Goal: Transaction & Acquisition: Purchase product/service

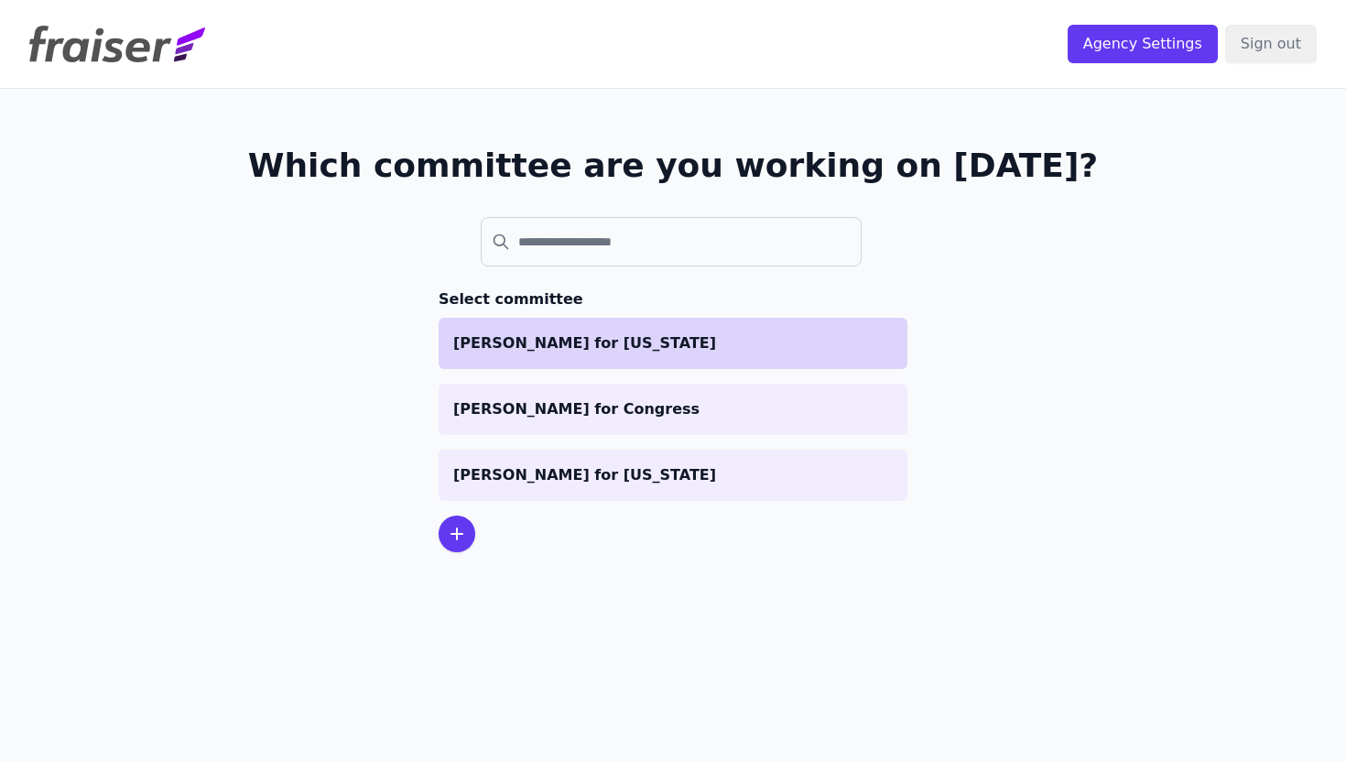
click at [633, 352] on p "[PERSON_NAME] for [US_STATE]" at bounding box center [672, 343] width 439 height 22
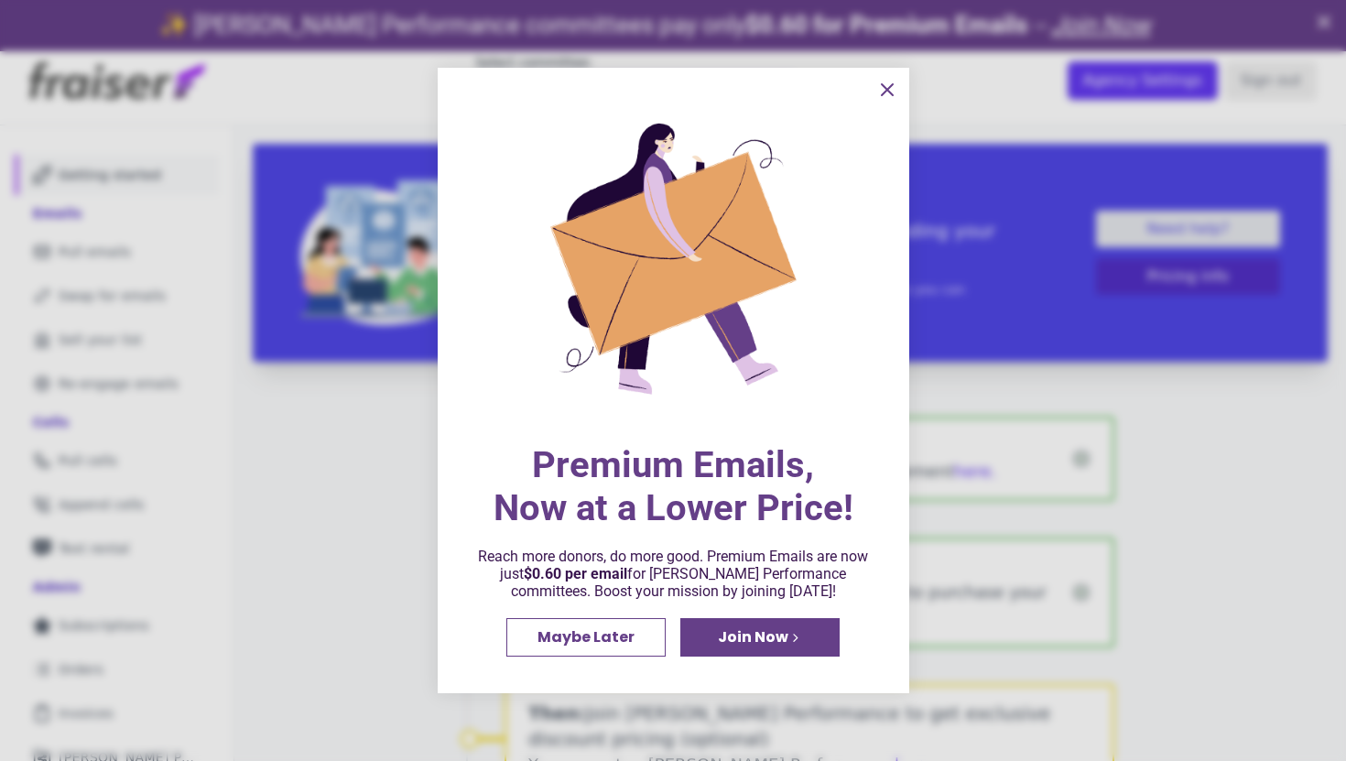
scroll to position [51, 0]
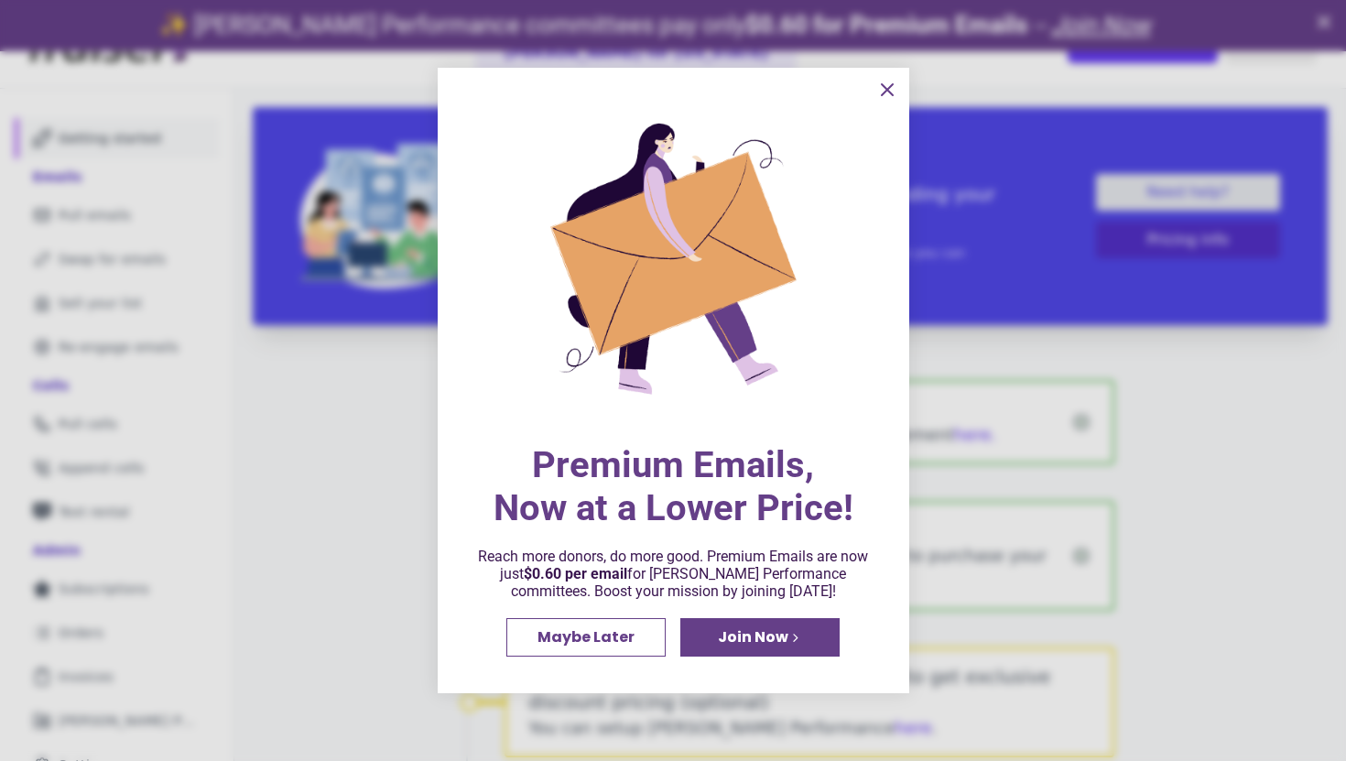
click at [887, 85] on icon "information" at bounding box center [887, 90] width 22 height 22
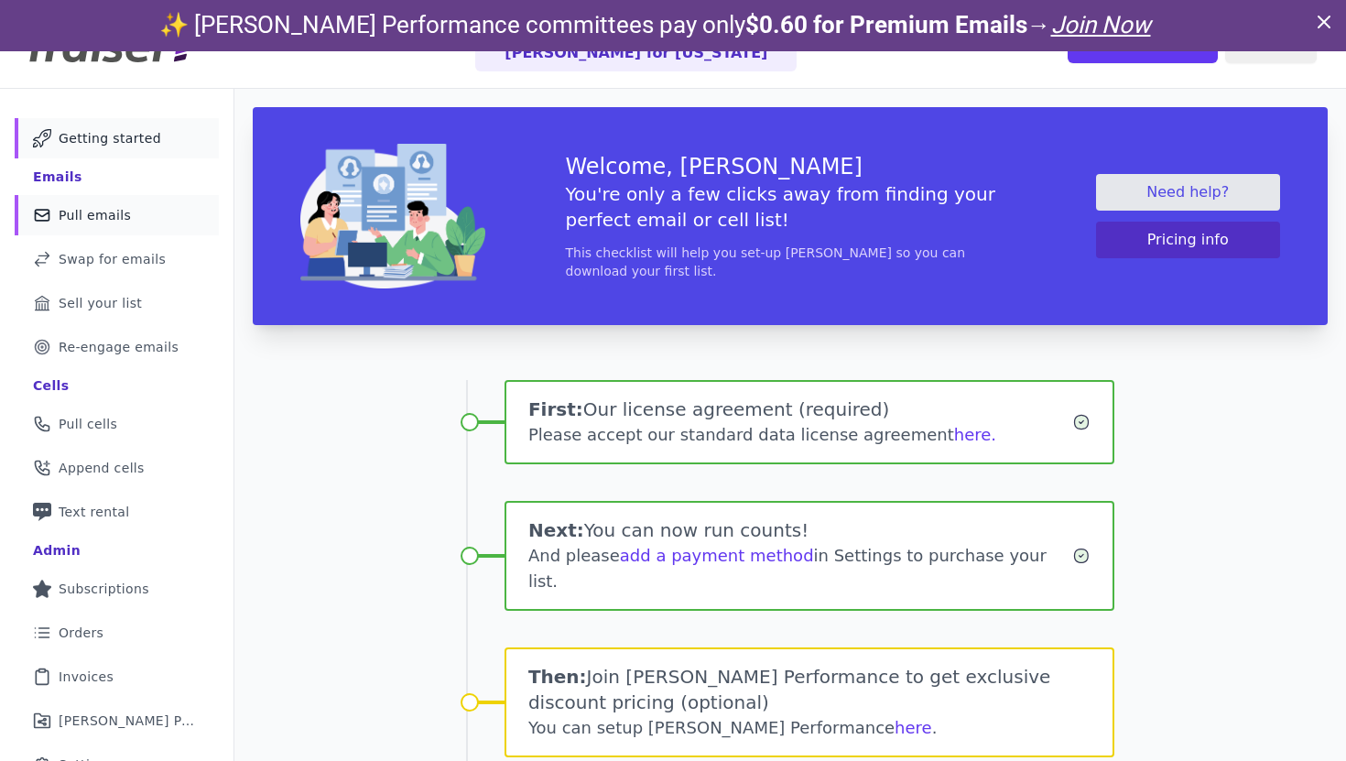
click at [115, 214] on span "Pull emails" at bounding box center [95, 215] width 72 height 18
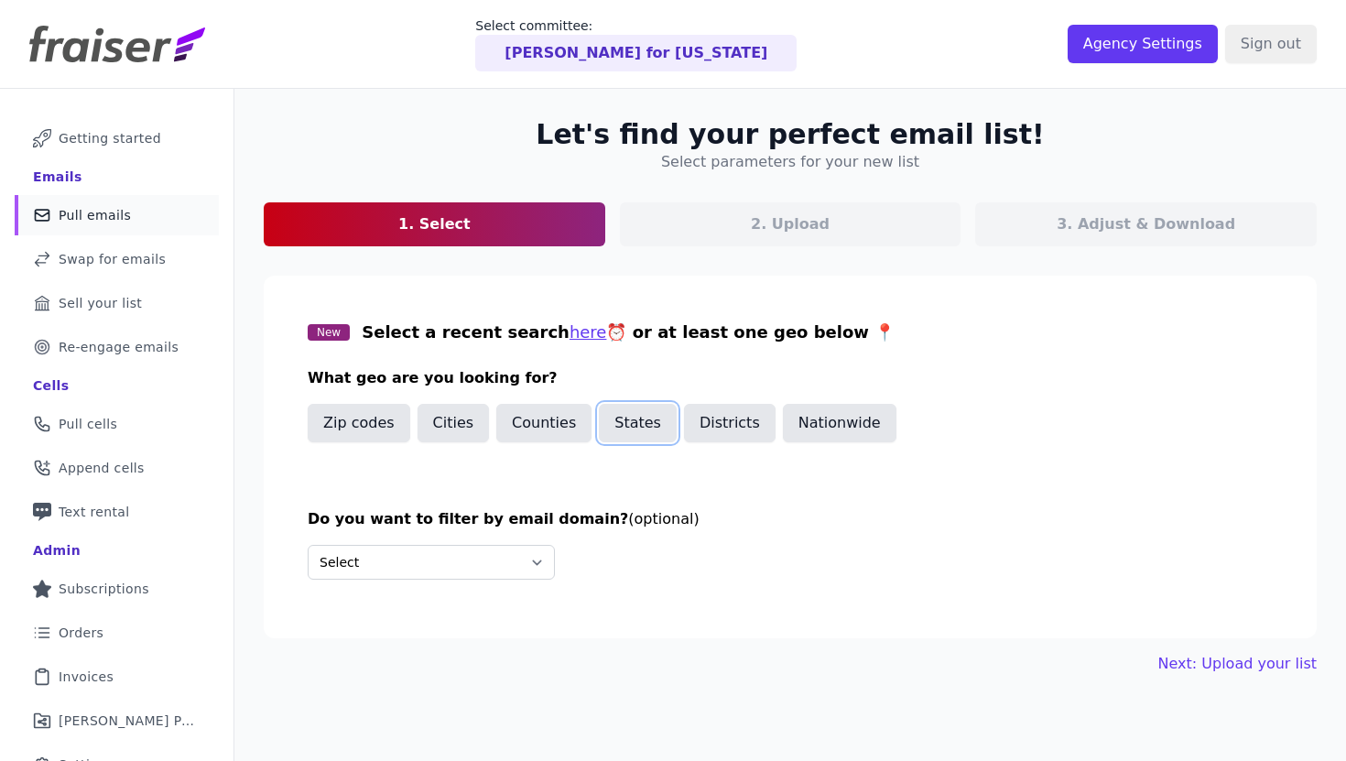
click at [628, 428] on button "States" at bounding box center [638, 423] width 78 height 38
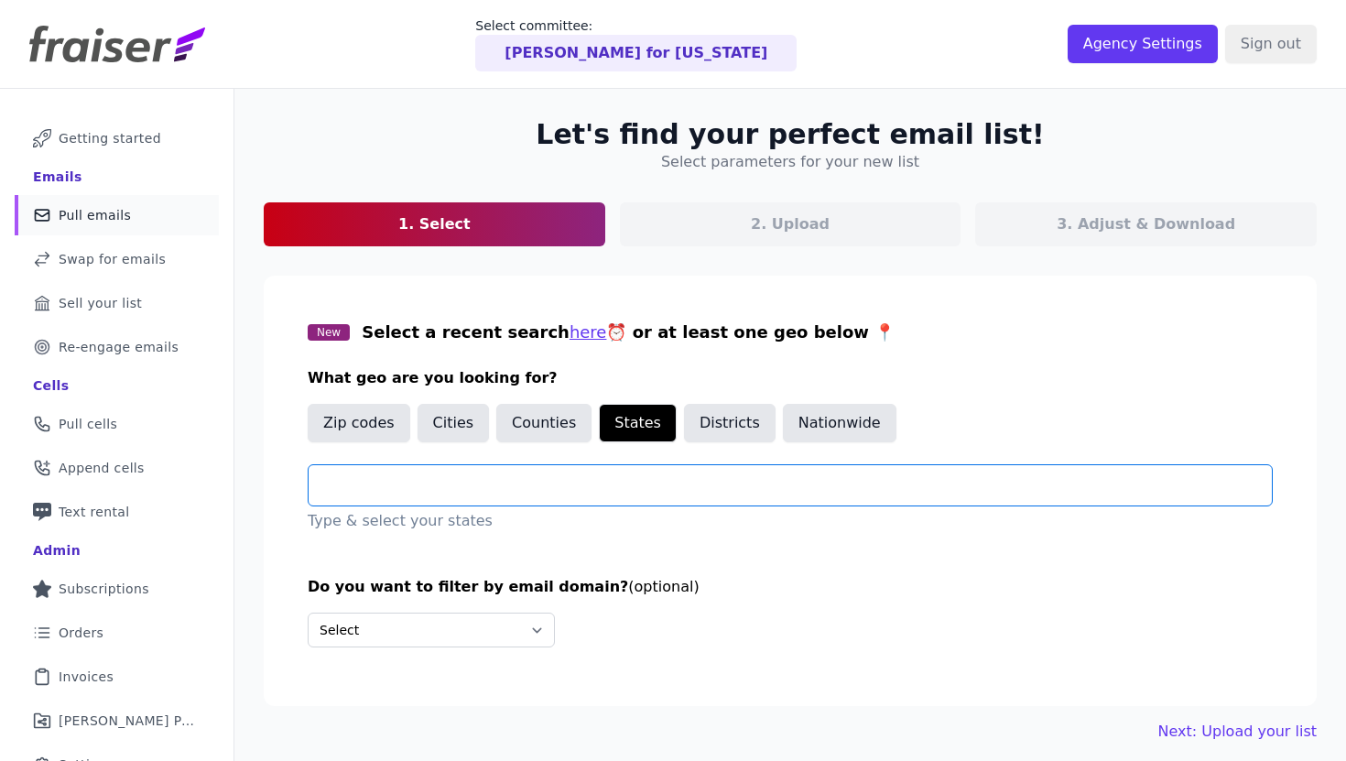
click at [547, 482] on input "text" at bounding box center [797, 485] width 948 height 22
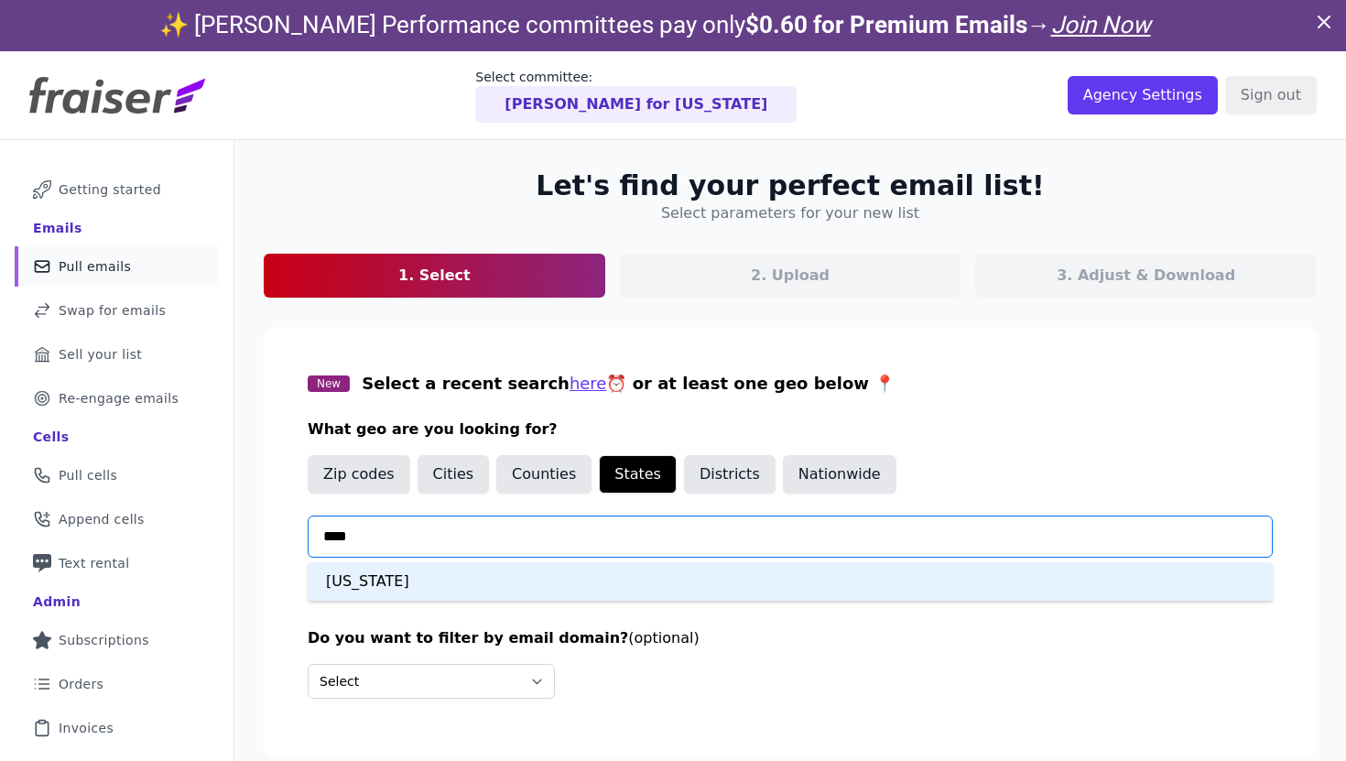
type input "*****"
click at [422, 584] on div "[US_STATE]" at bounding box center [790, 581] width 965 height 38
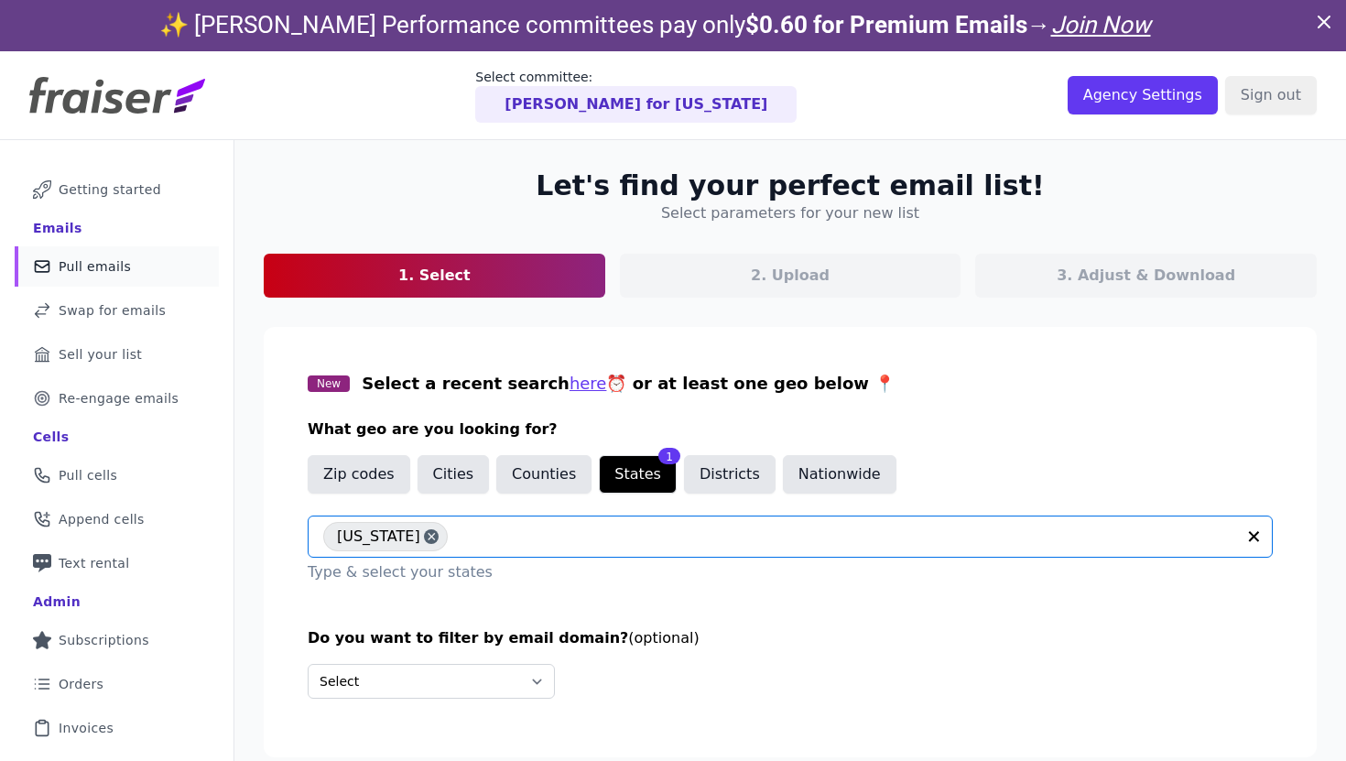
scroll to position [89, 0]
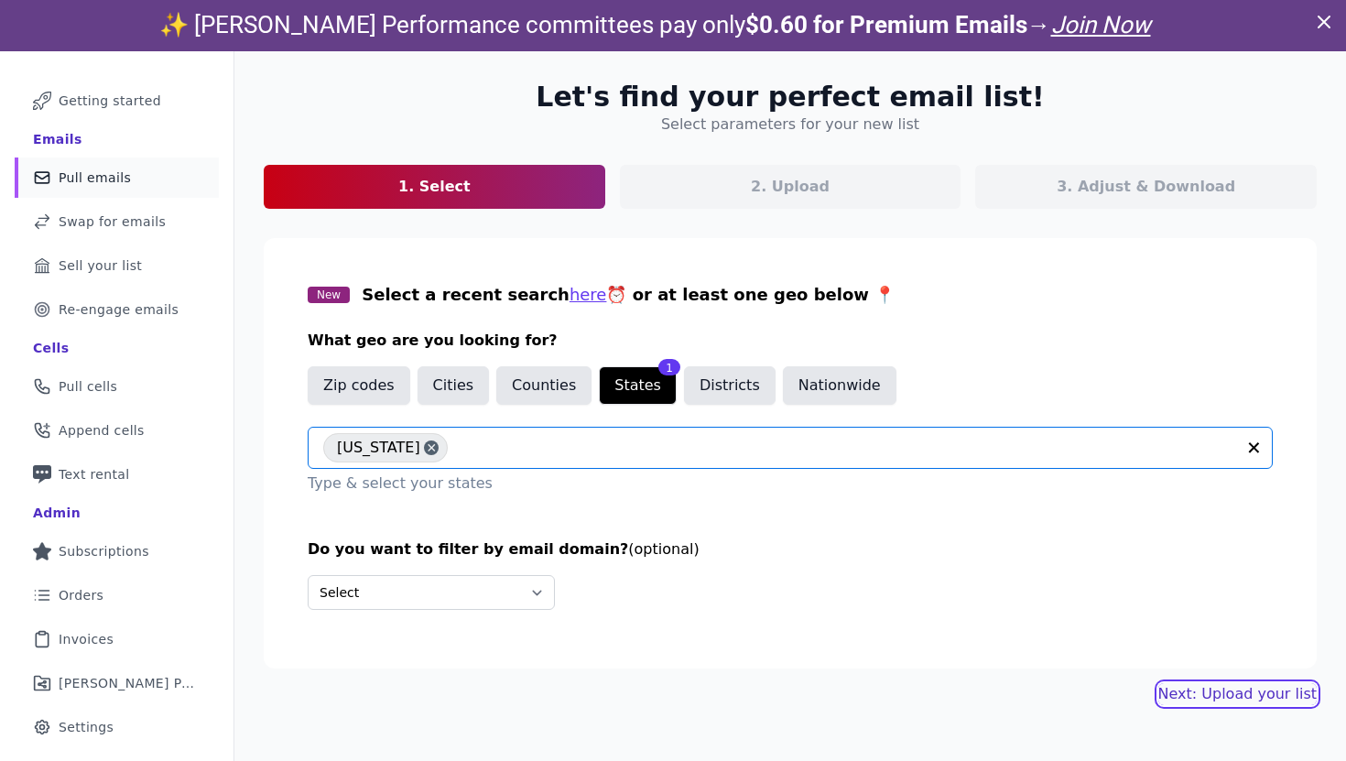
click at [1219, 699] on link "Next: Upload your list" at bounding box center [1237, 694] width 158 height 22
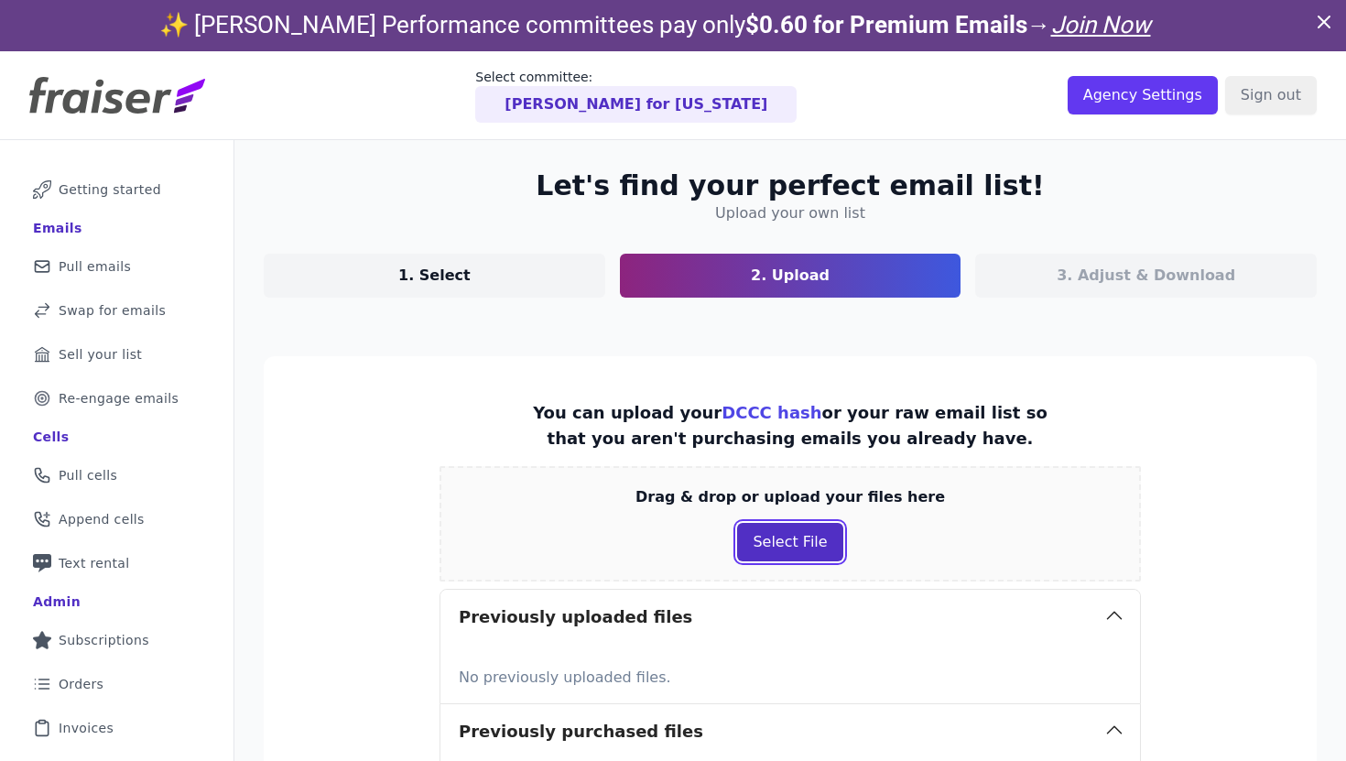
click at [801, 523] on button "Select File" at bounding box center [789, 542] width 105 height 38
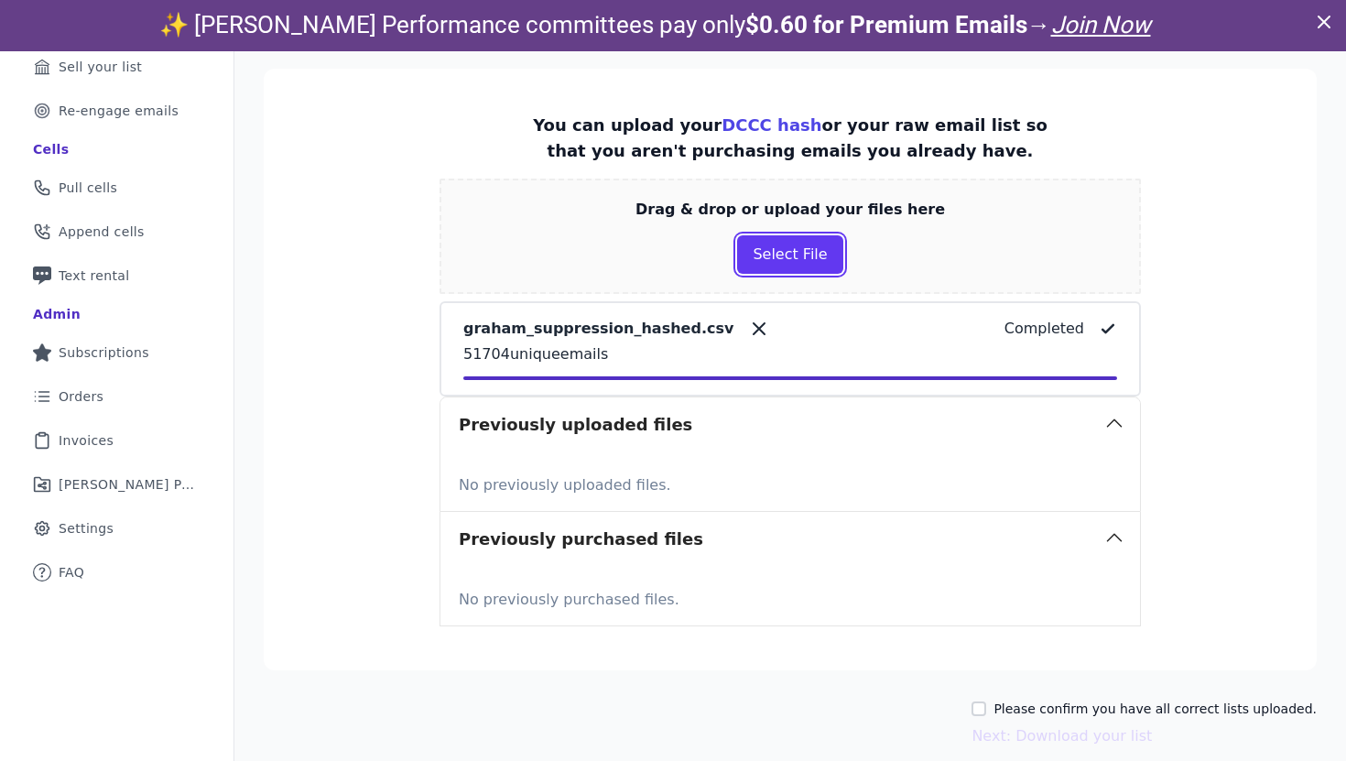
scroll to position [314, 0]
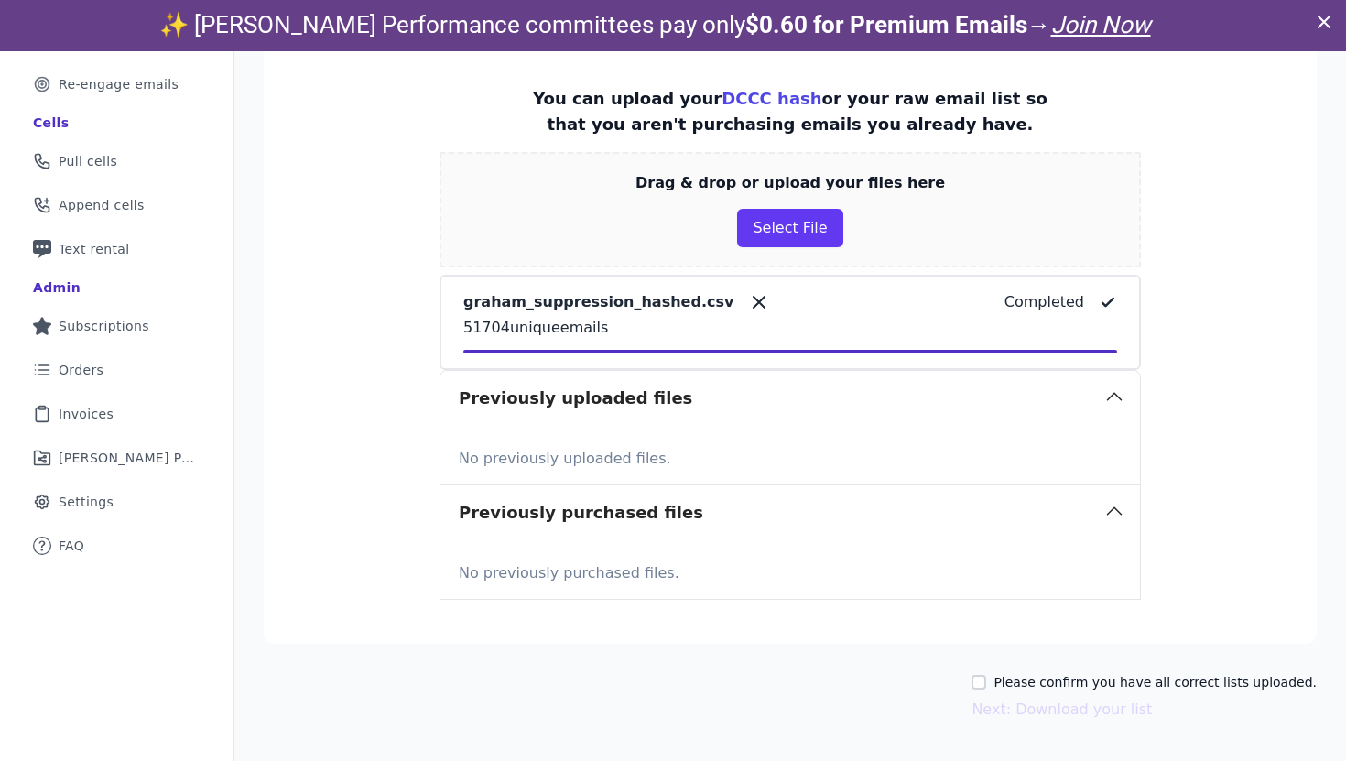
click at [1107, 685] on label "Please confirm you have all correct lists uploaded." at bounding box center [1154, 682] width 323 height 18
click at [986, 685] on input "Please confirm you have all correct lists uploaded." at bounding box center [978, 682] width 15 height 15
checkbox input "true"
click at [1111, 711] on button "Next: Download your list" at bounding box center [1061, 710] width 180 height 22
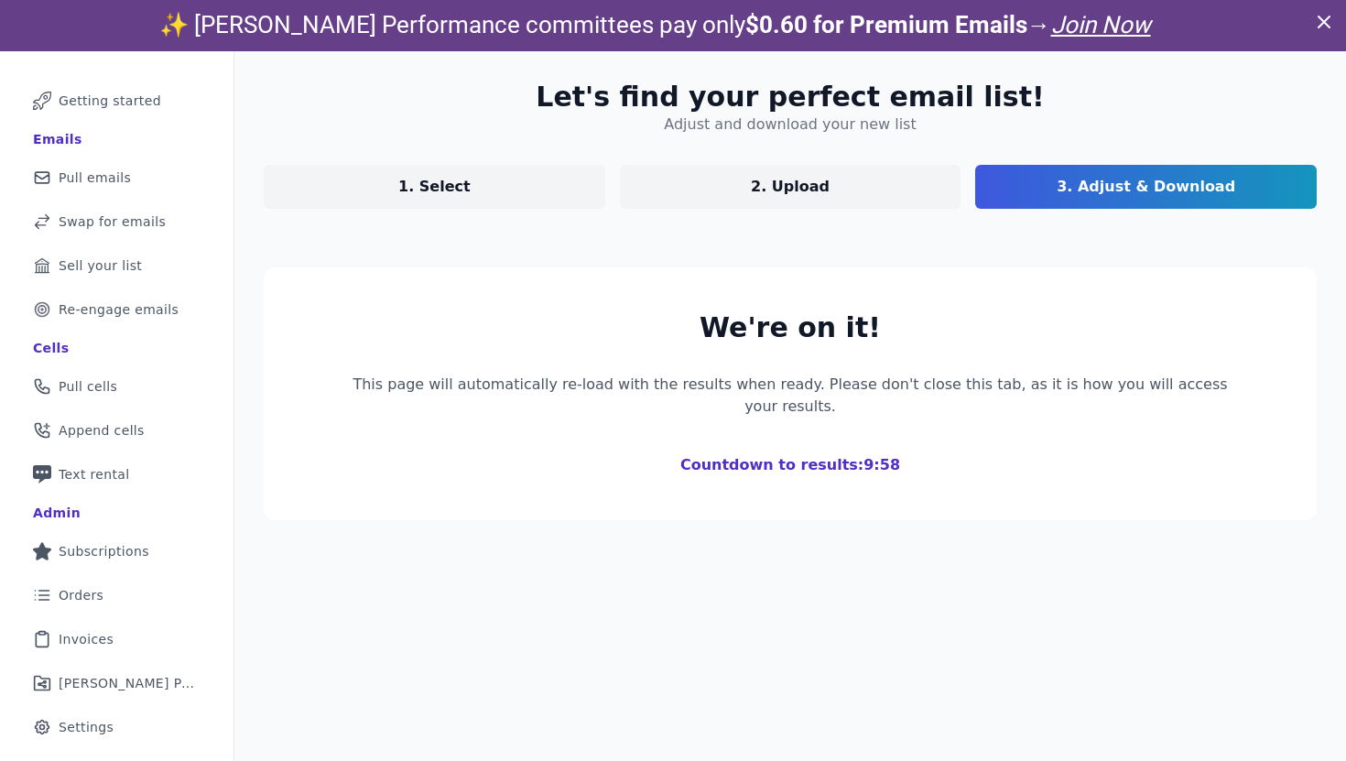
scroll to position [272, 0]
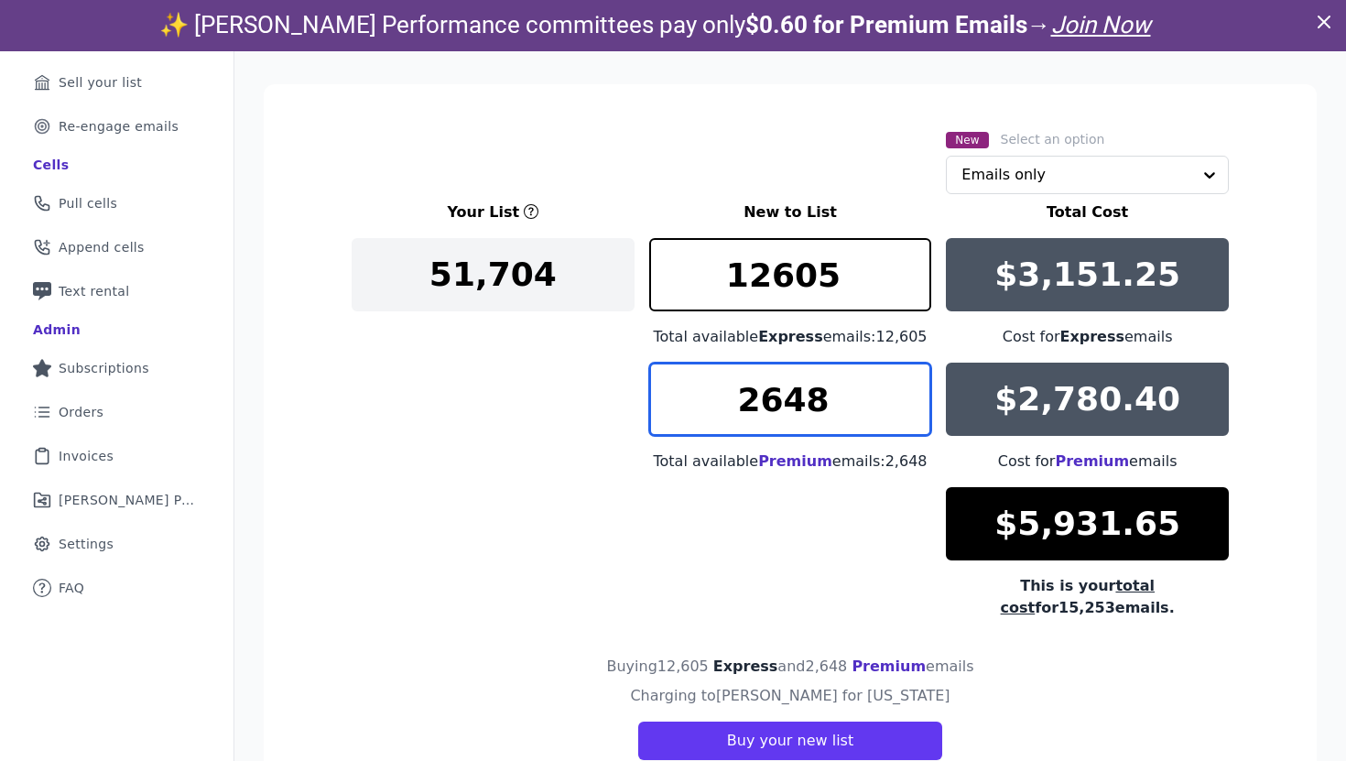
click at [770, 393] on input "2648" at bounding box center [790, 399] width 283 height 73
type input "1500"
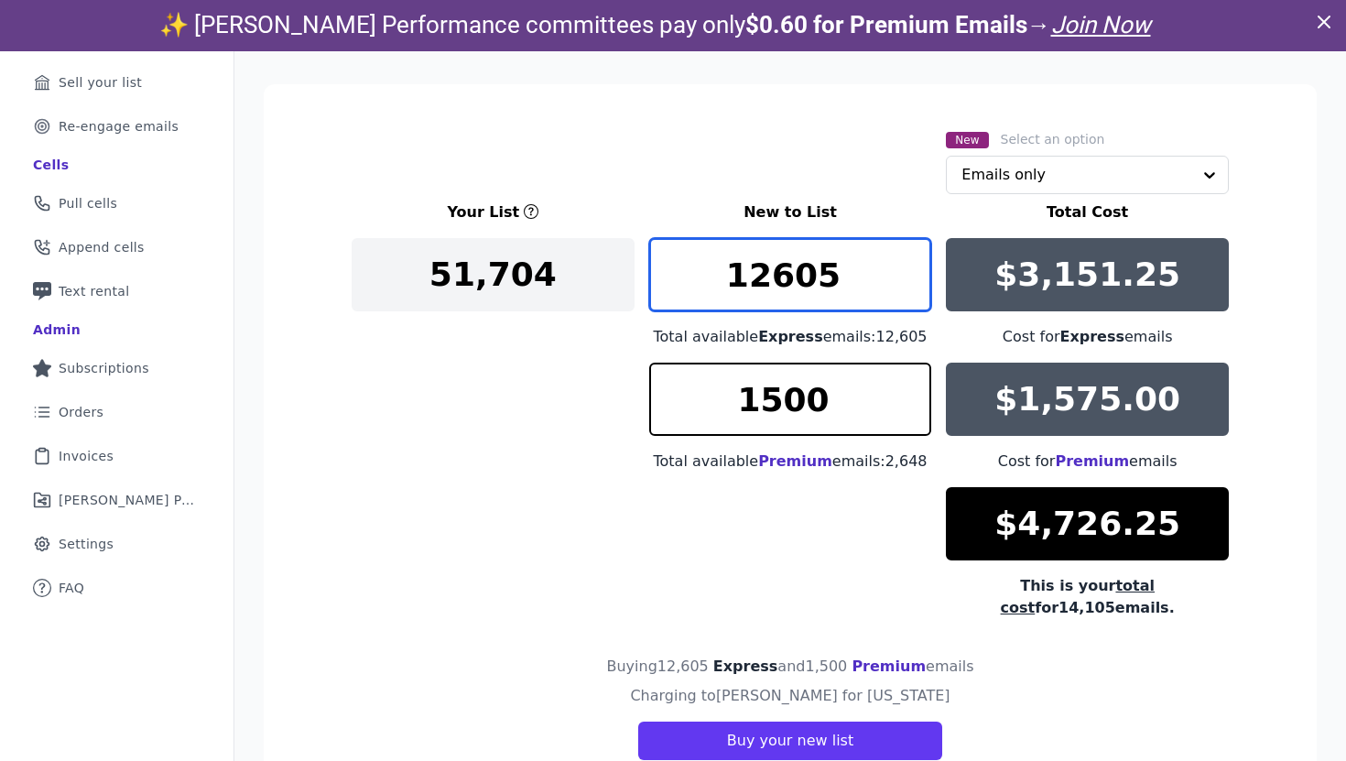
click at [786, 272] on input "12605" at bounding box center [790, 274] width 283 height 73
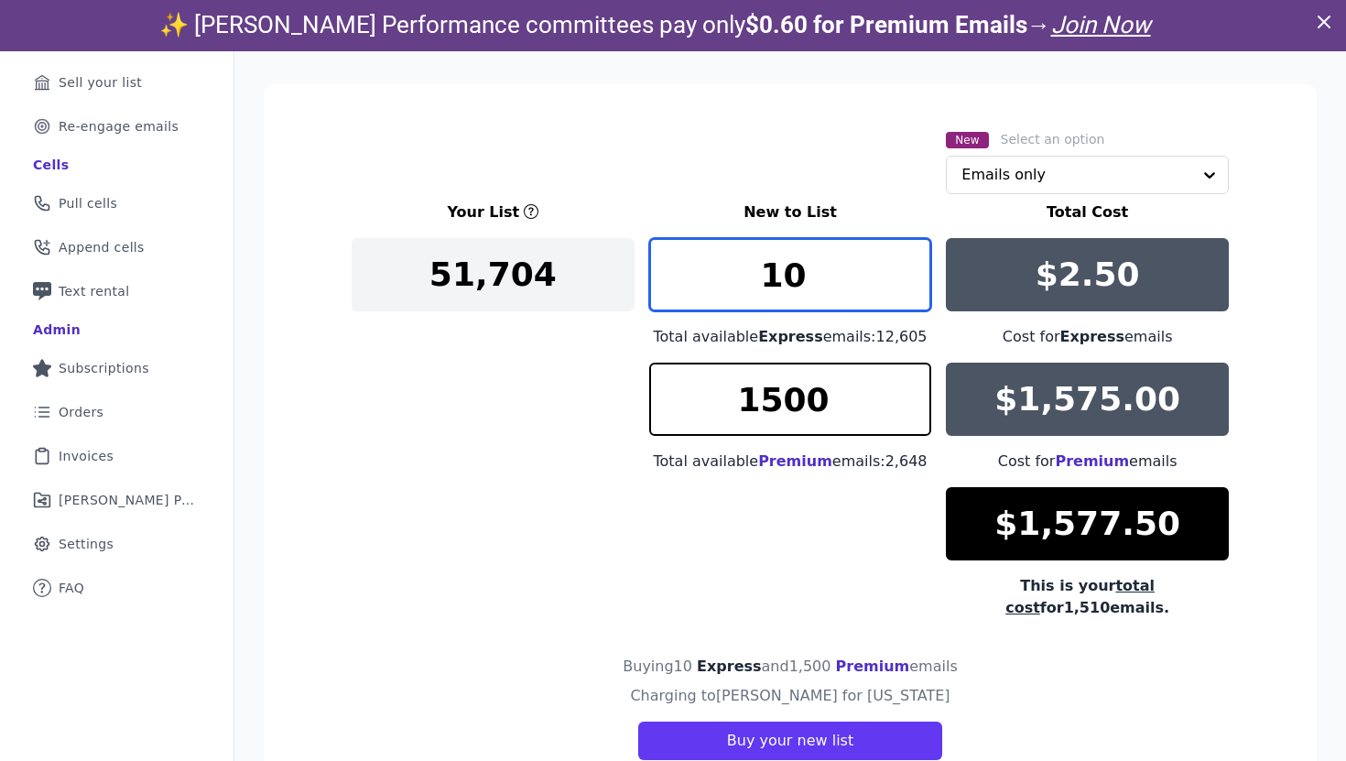
type input "1"
type input "4000"
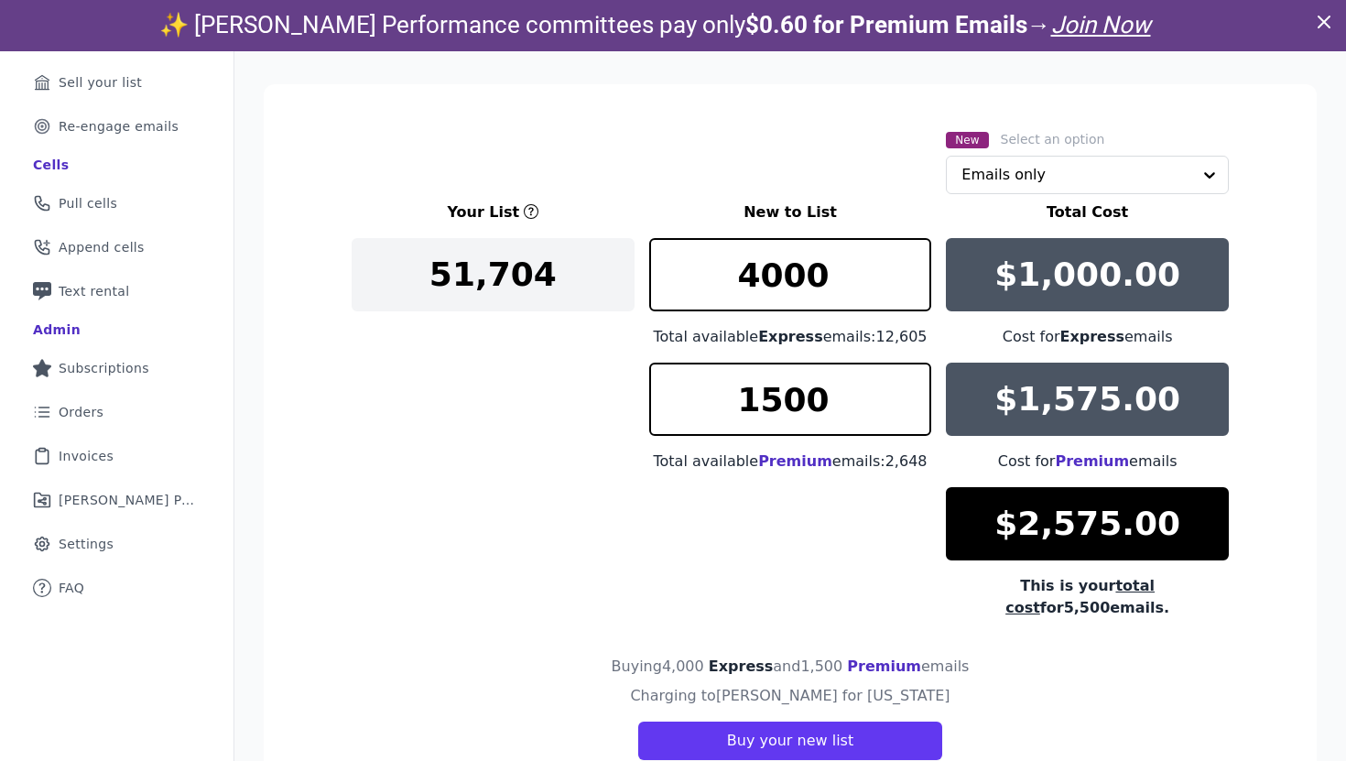
click at [573, 441] on div "Your List New to List Total Cost 51,704 4000 Total available Express emails: 12…" at bounding box center [790, 409] width 877 height 417
click at [747, 397] on input "1500" at bounding box center [790, 399] width 283 height 73
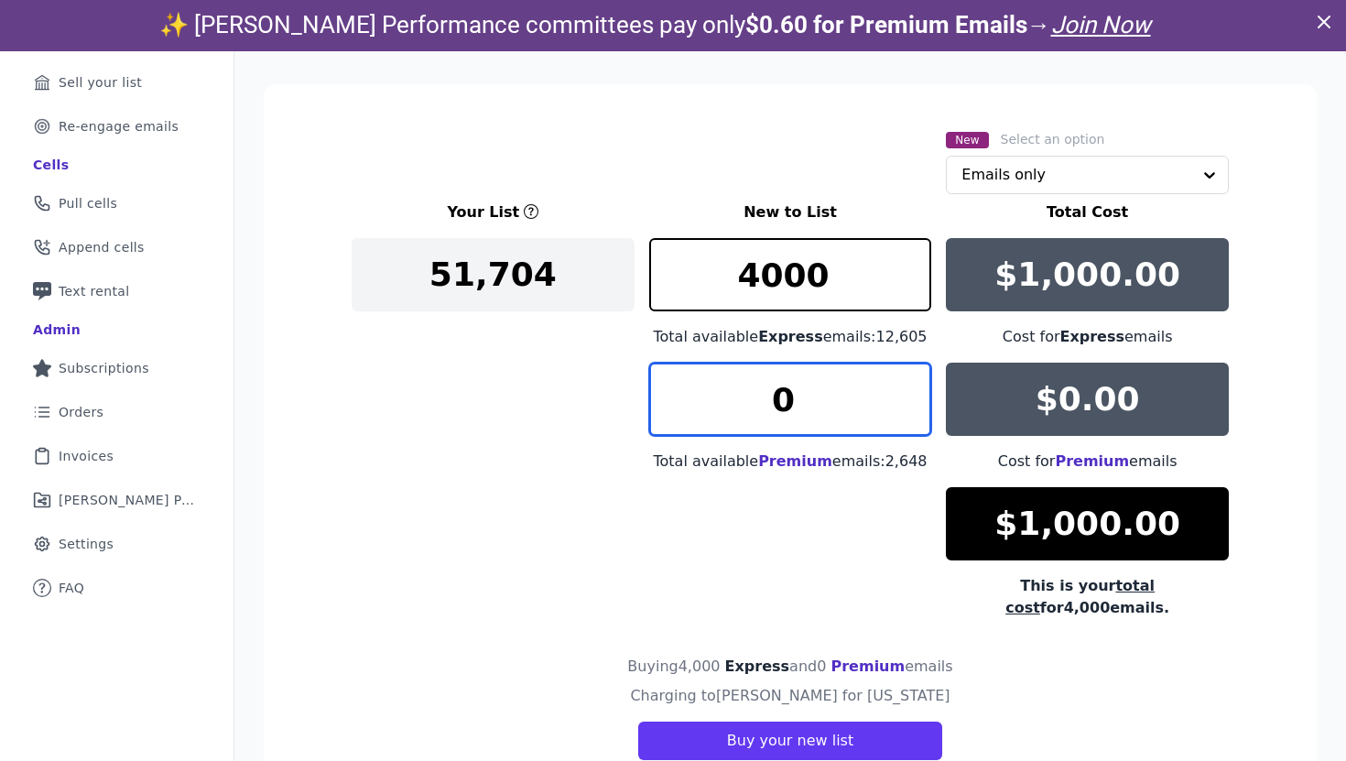
type input "0"
click at [507, 469] on div "Your List New to List Total Cost 51,704 4000 Total available Express emails: 12…" at bounding box center [790, 409] width 877 height 417
click at [989, 187] on input "text" at bounding box center [1076, 175] width 230 height 37
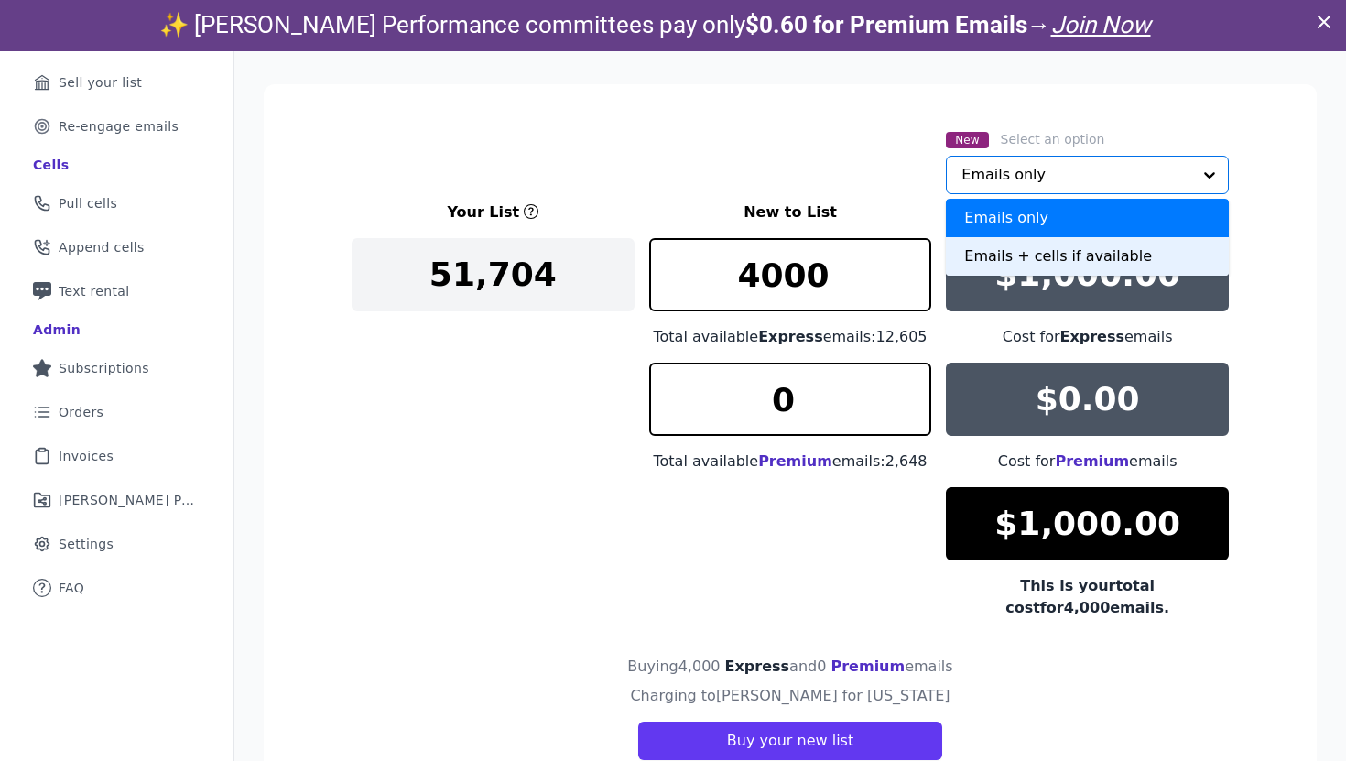
click at [998, 255] on div "Emails + cells if available" at bounding box center [1087, 256] width 283 height 38
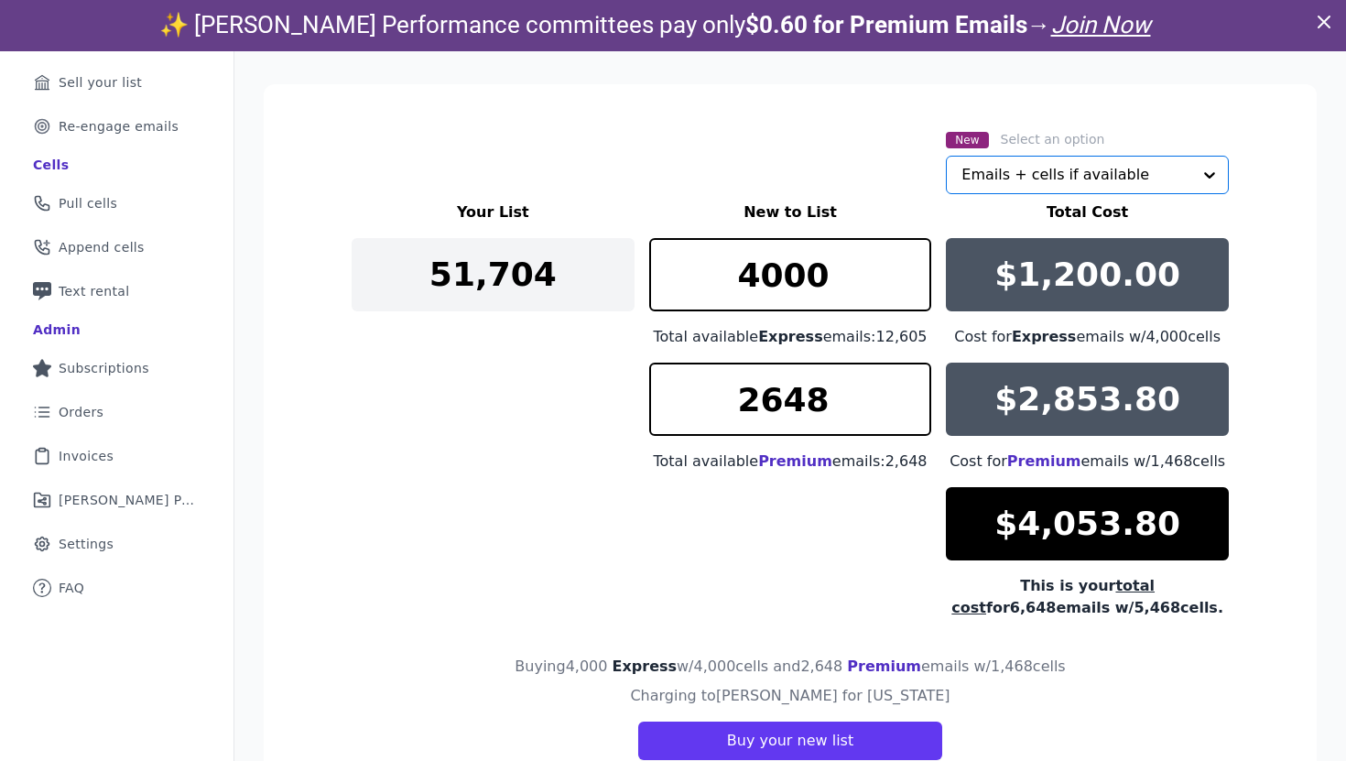
click at [1046, 175] on input "text" at bounding box center [1076, 175] width 230 height 37
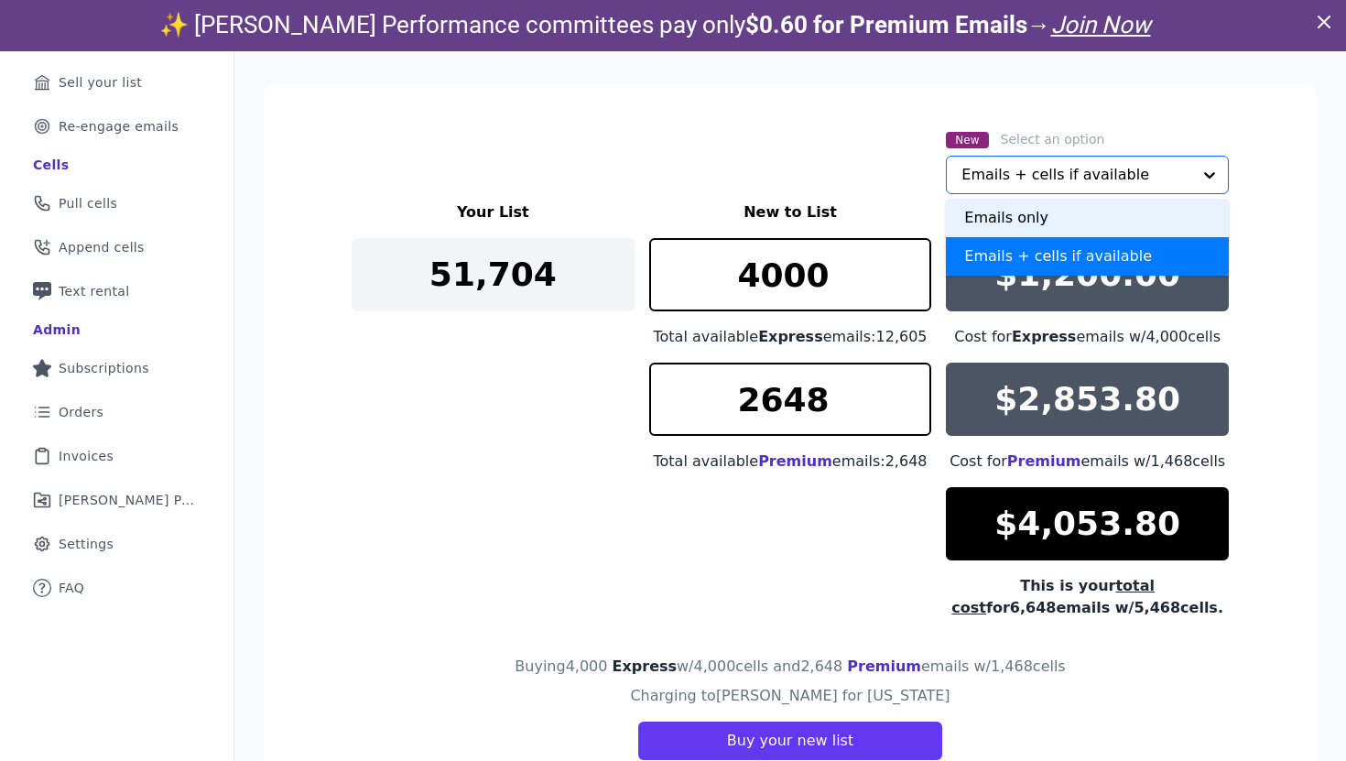
click at [1035, 219] on div "Emails only" at bounding box center [1087, 218] width 283 height 38
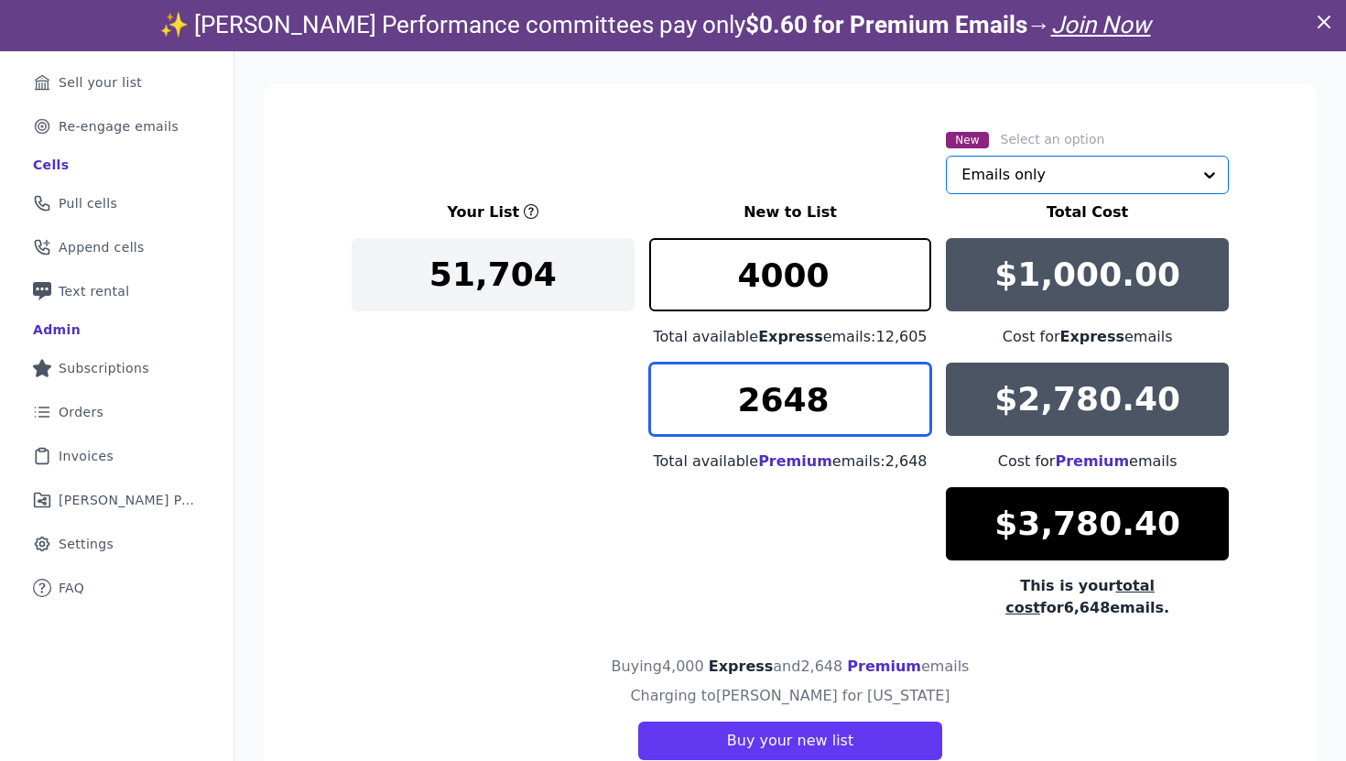
click at [772, 416] on input "2648" at bounding box center [790, 399] width 283 height 73
type input "0"
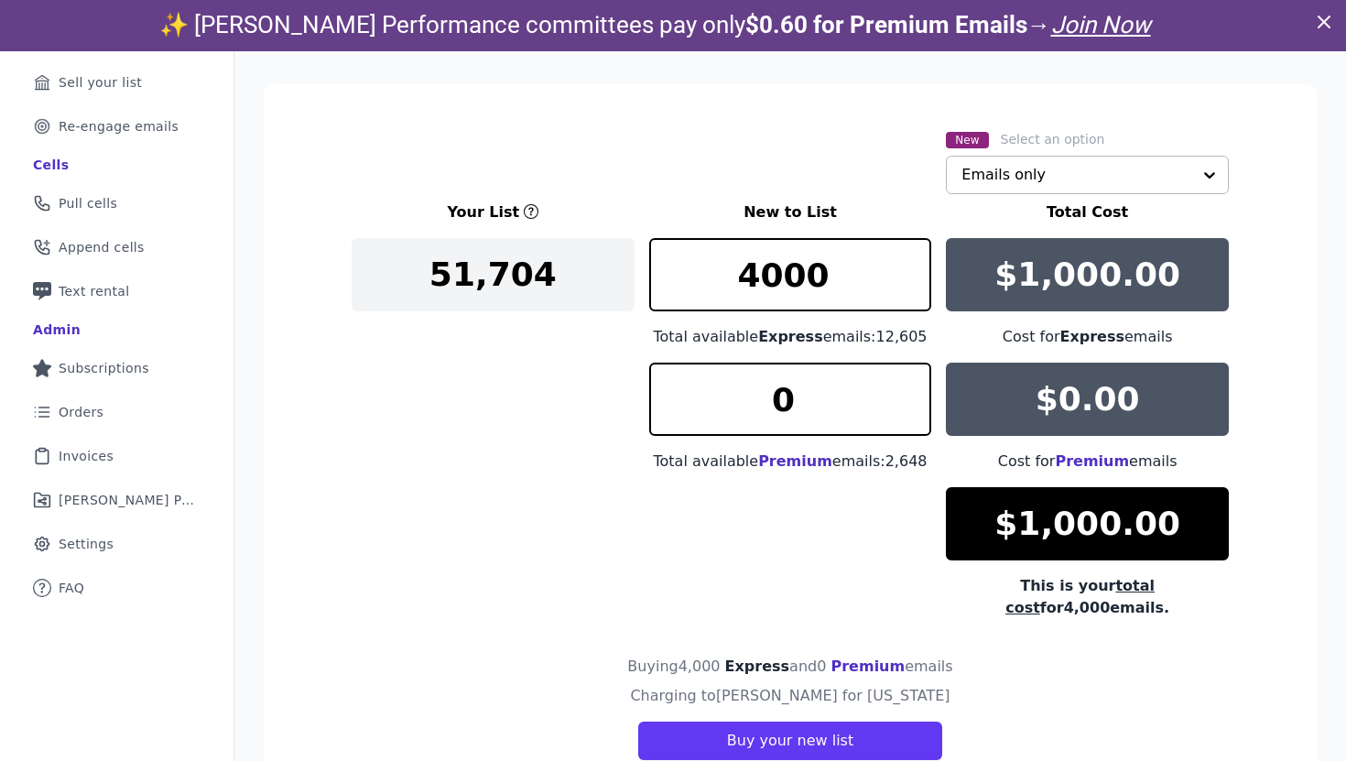
click at [411, 481] on div "Your List New to List Total Cost 51,704 4000 Total available Express emails: 12…" at bounding box center [790, 409] width 877 height 417
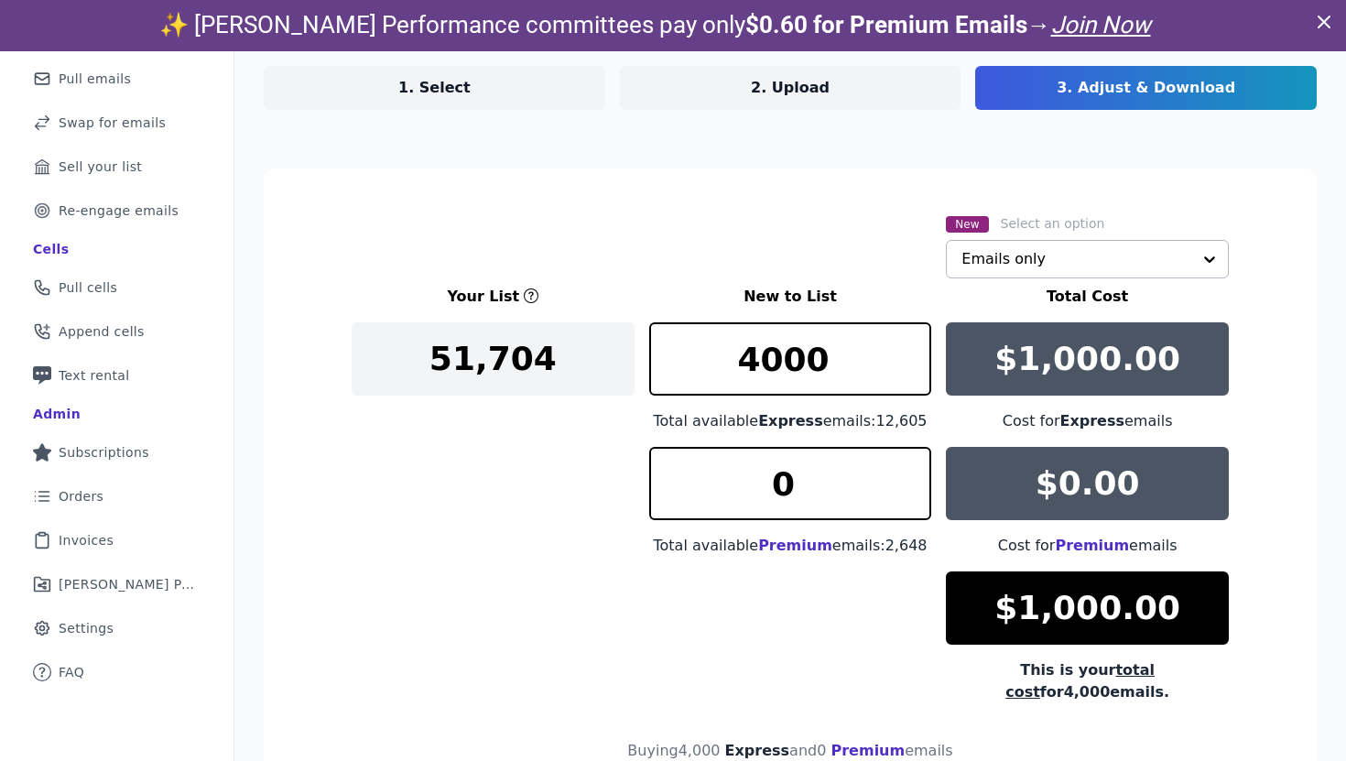
scroll to position [94, 0]
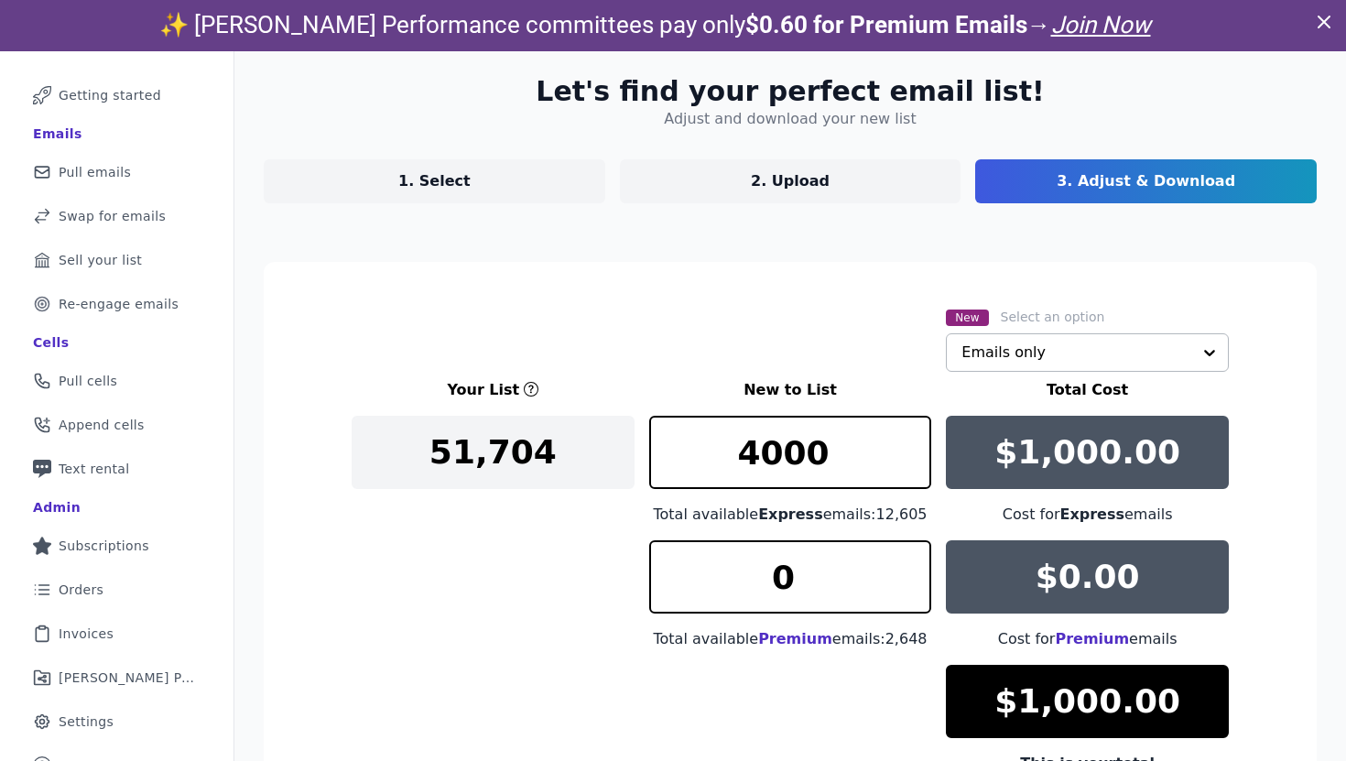
click at [468, 183] on link "1. Select" at bounding box center [434, 181] width 341 height 44
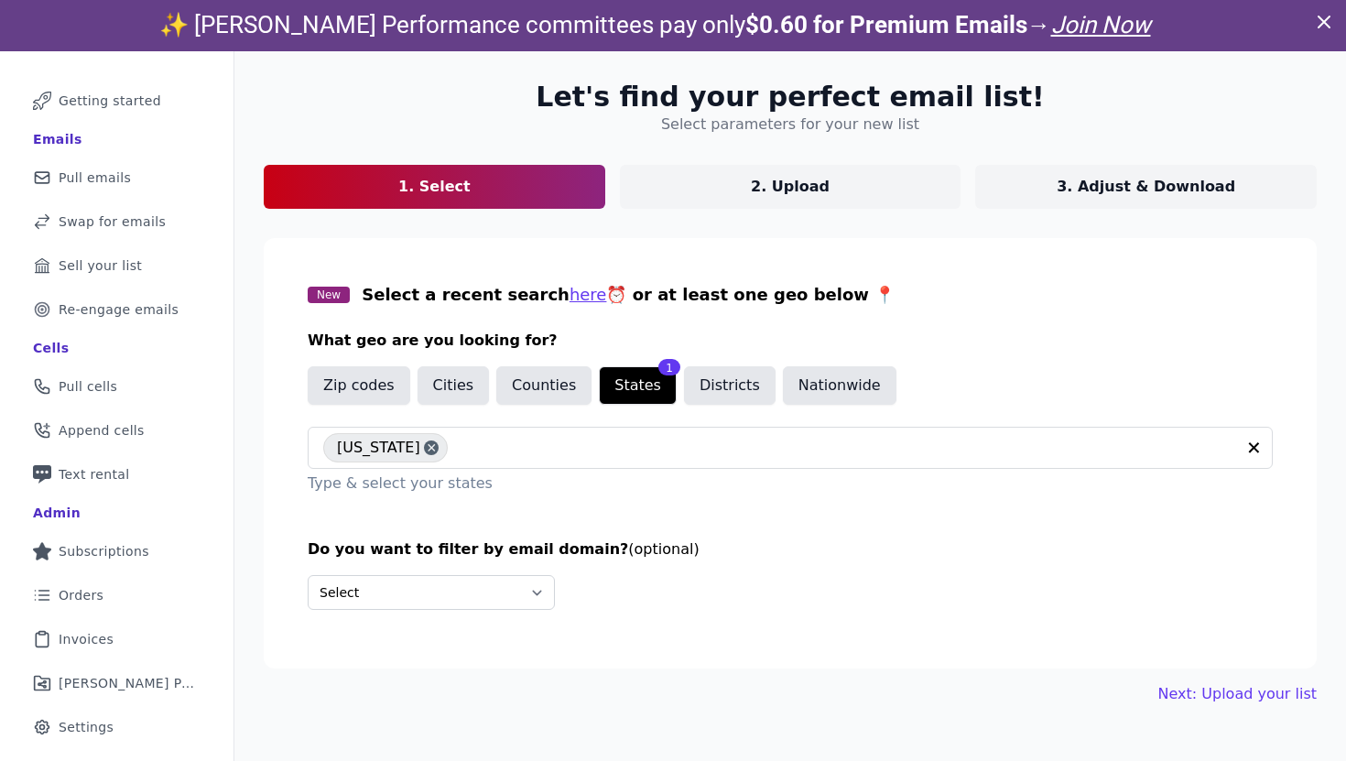
scroll to position [89, 0]
click at [1216, 691] on link "Next: Upload your list" at bounding box center [1237, 694] width 158 height 22
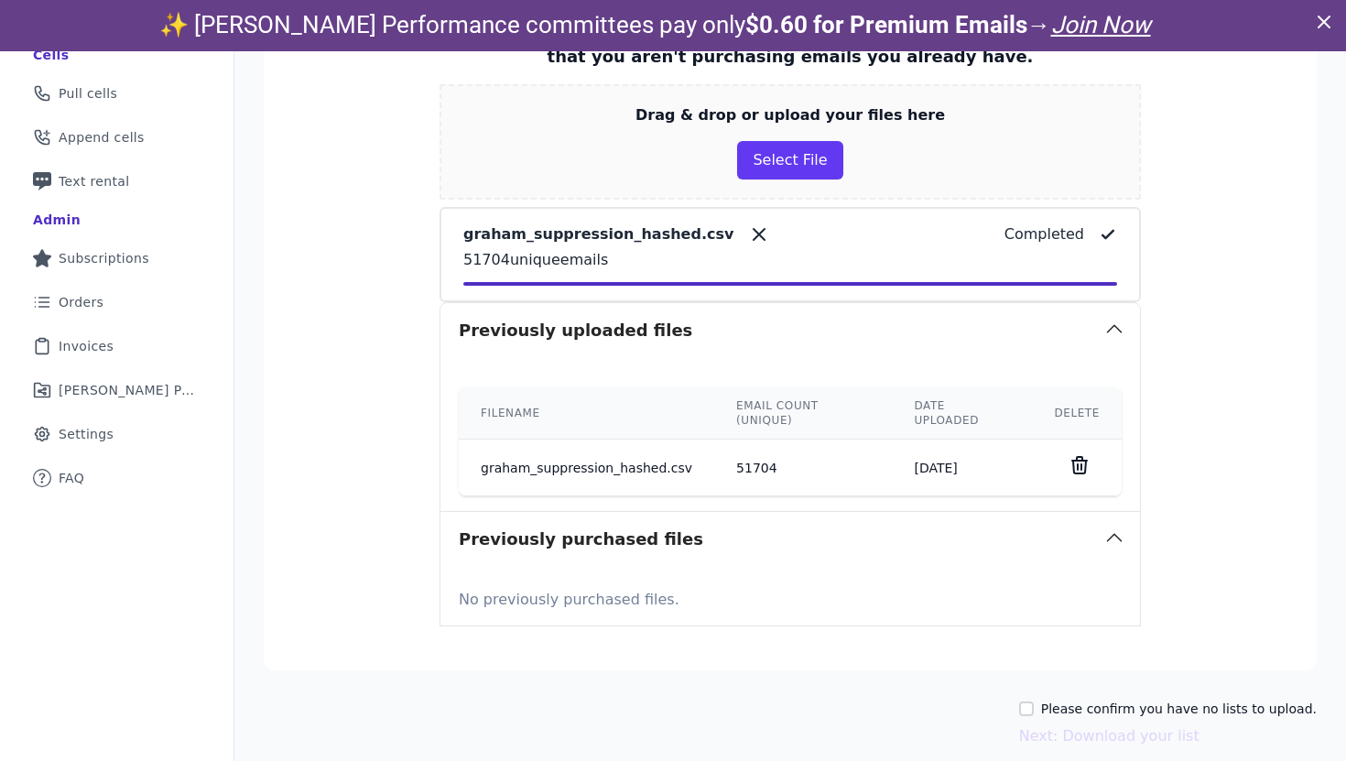
scroll to position [394, 0]
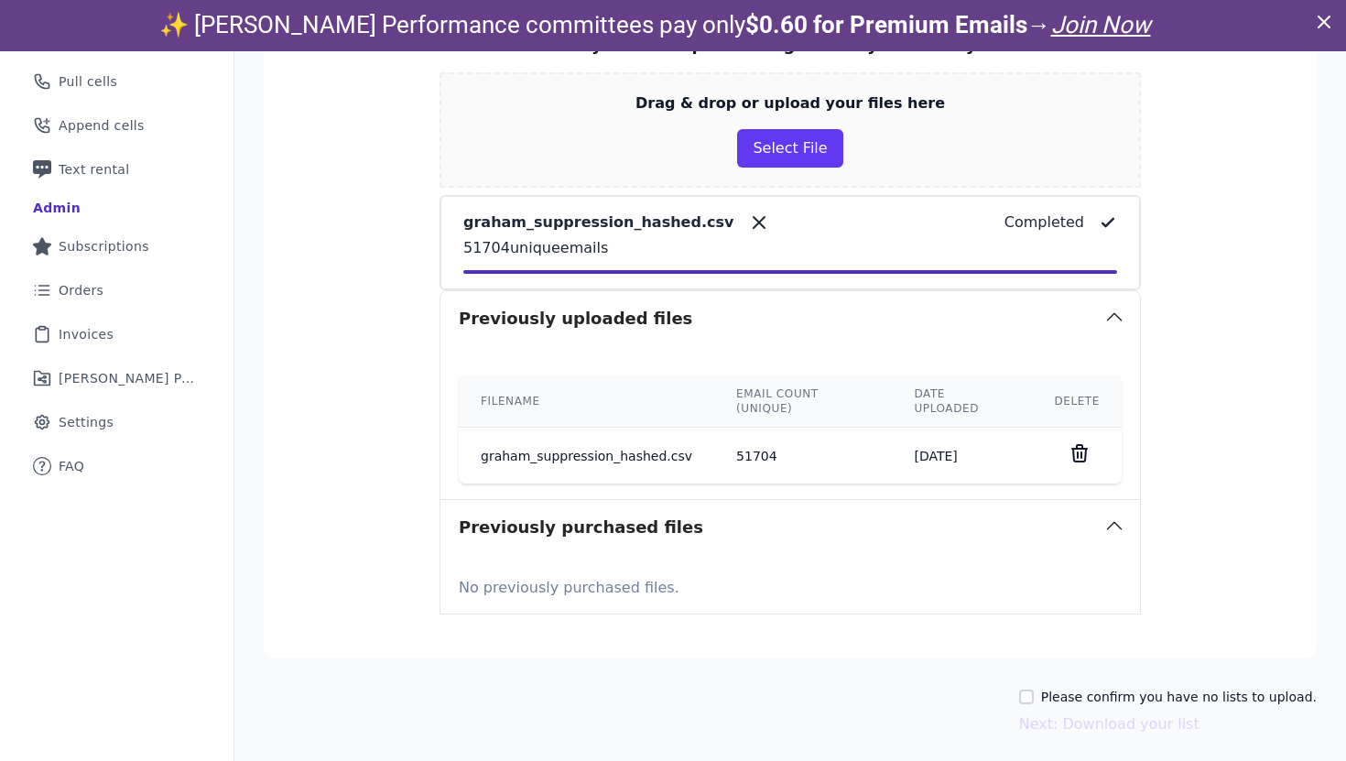
click at [1151, 688] on label "Please confirm you have no lists to upload." at bounding box center [1179, 697] width 276 height 18
click at [1034, 689] on input "Please confirm you have no lists to upload." at bounding box center [1026, 696] width 15 height 15
checkbox input "true"
click at [1156, 713] on button "Next: Download your list" at bounding box center [1109, 724] width 180 height 22
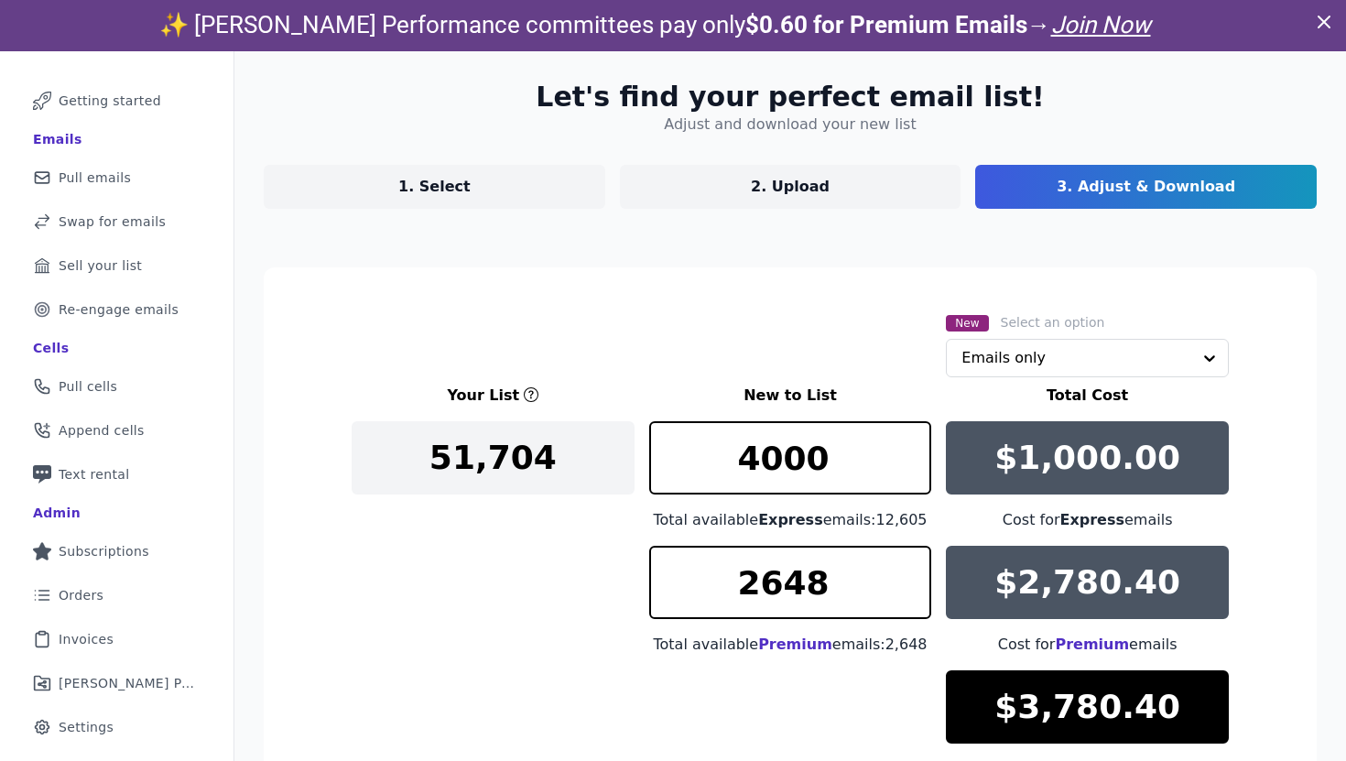
scroll to position [272, 0]
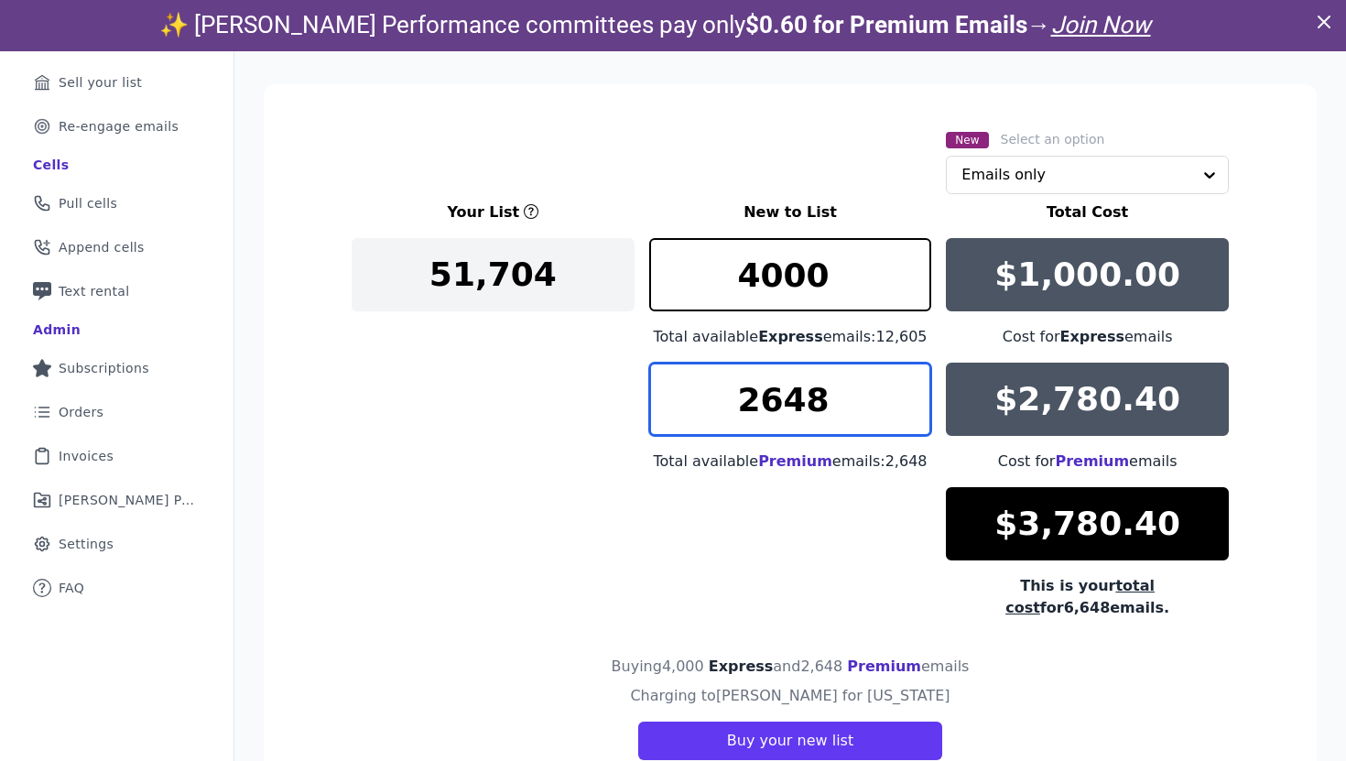
click at [818, 399] on input "2648" at bounding box center [790, 399] width 283 height 73
type input "0"
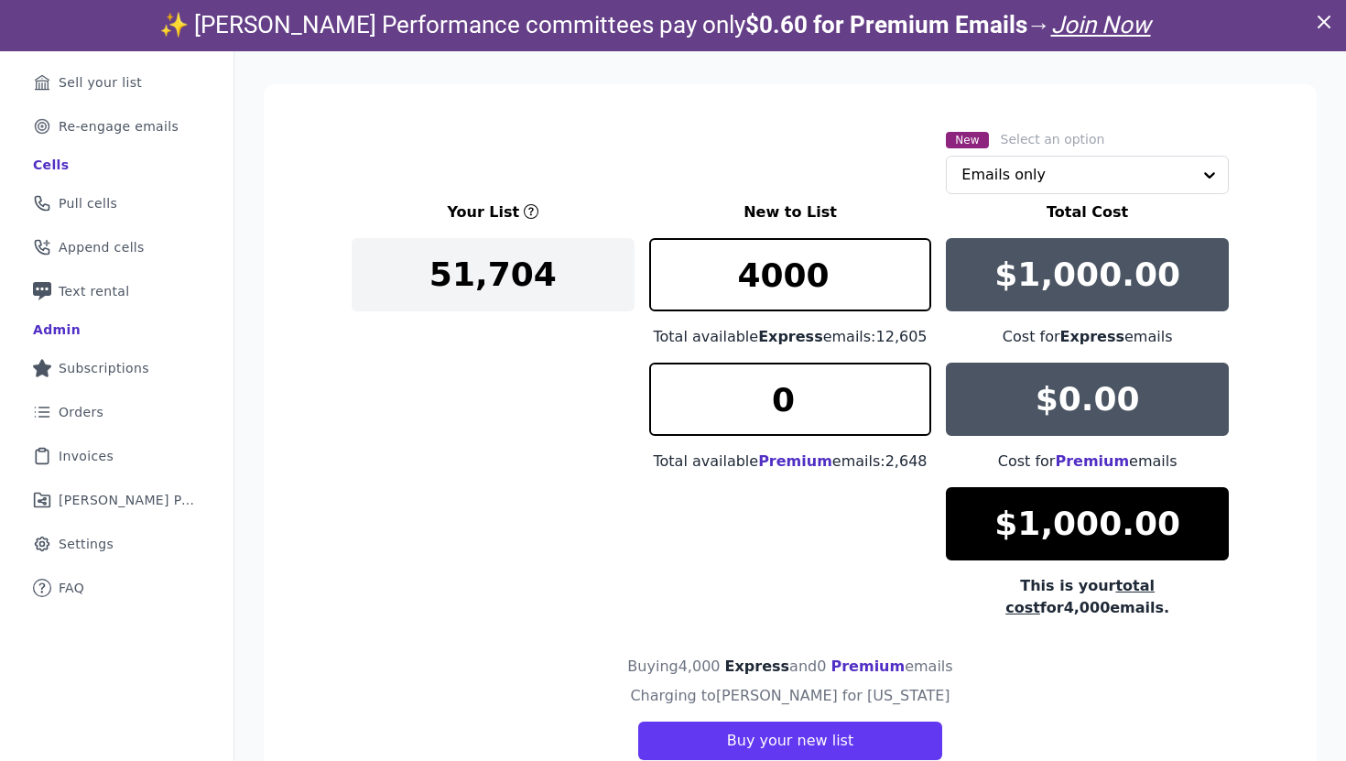
click at [580, 405] on div "Your List New to List Total Cost 51,704 4000 Total available Express emails: 12…" at bounding box center [790, 409] width 877 height 417
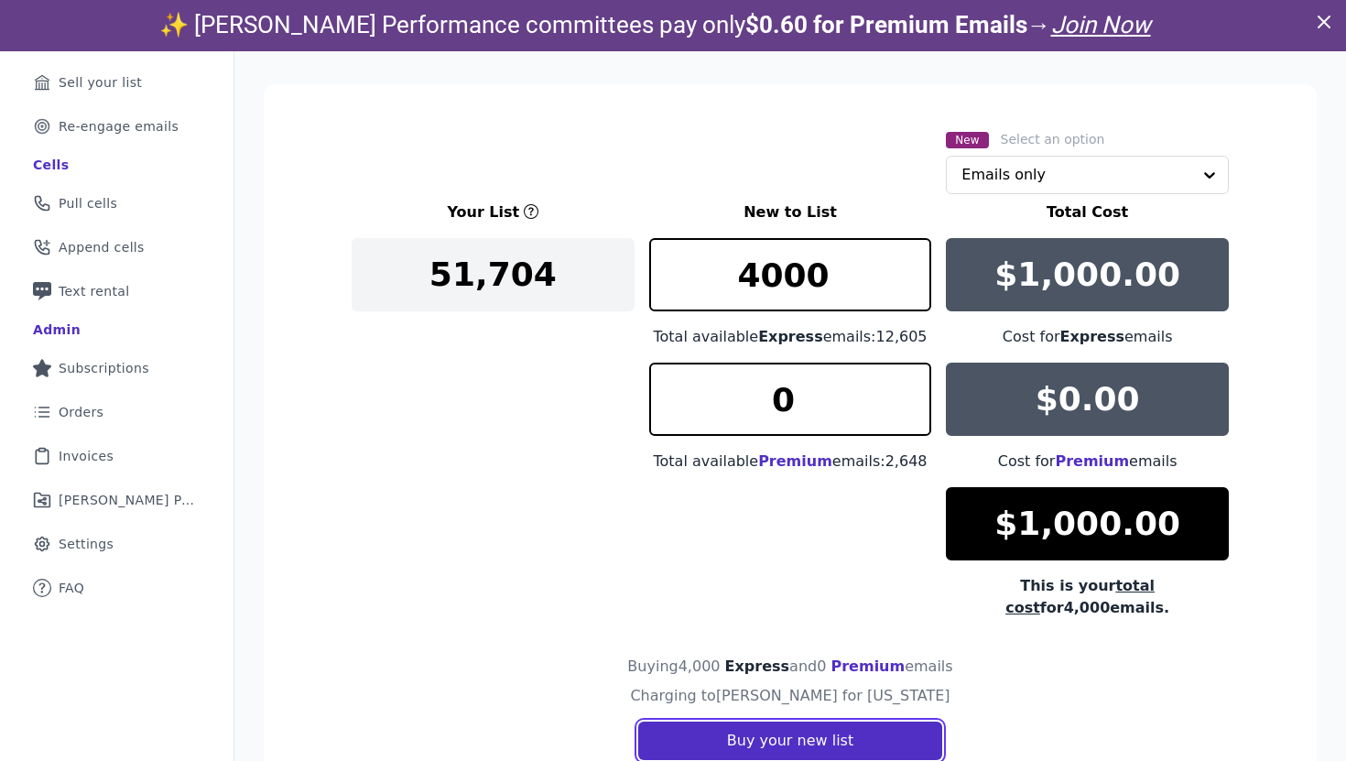
click at [796, 726] on button "Buy your new list" at bounding box center [790, 740] width 304 height 38
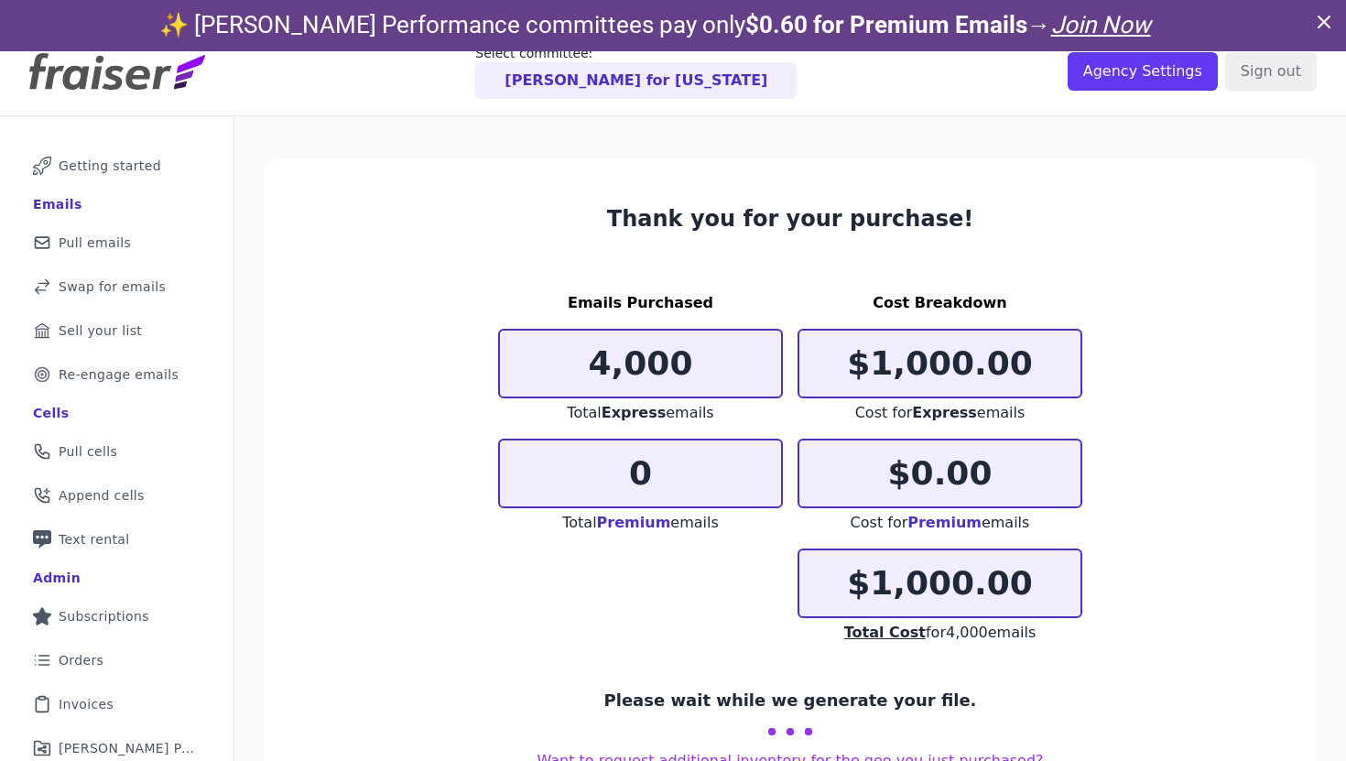
scroll to position [89, 0]
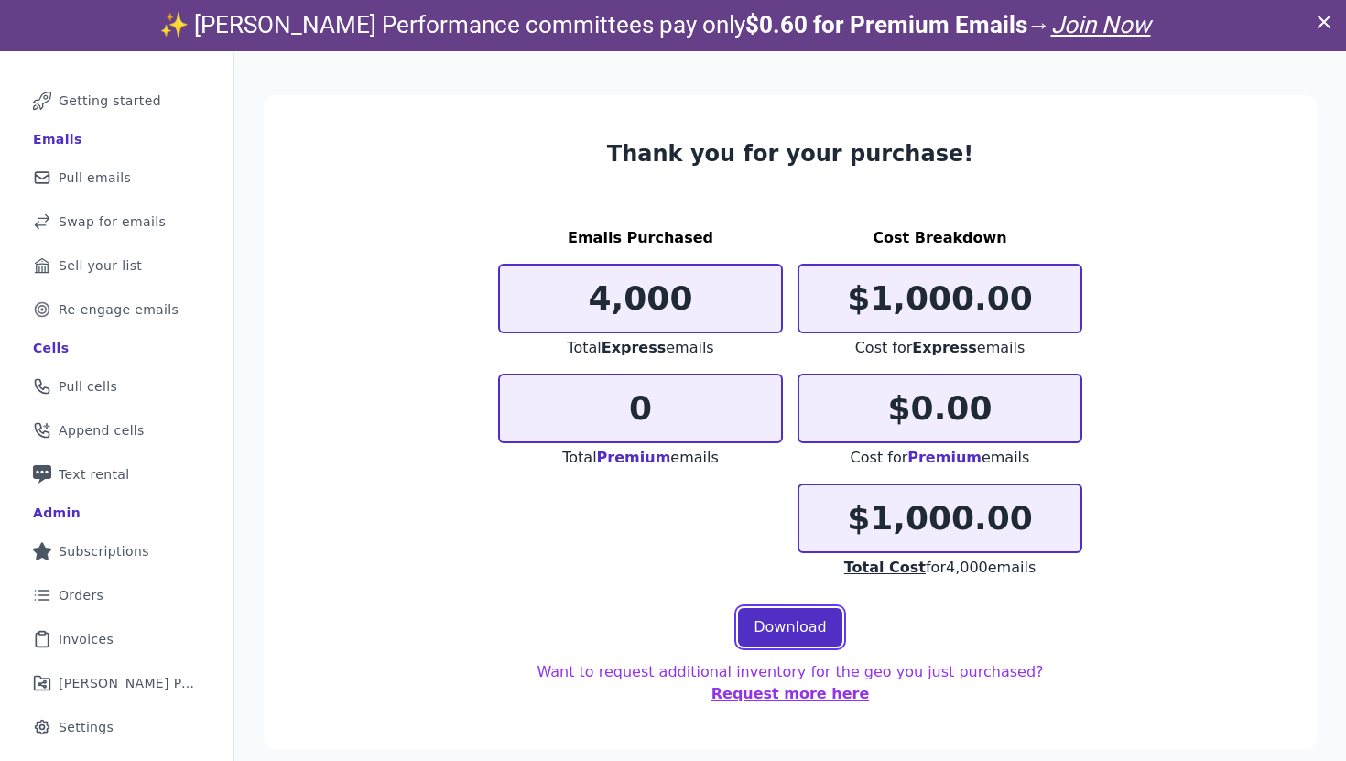
click at [764, 639] on link "Download" at bounding box center [790, 627] width 104 height 38
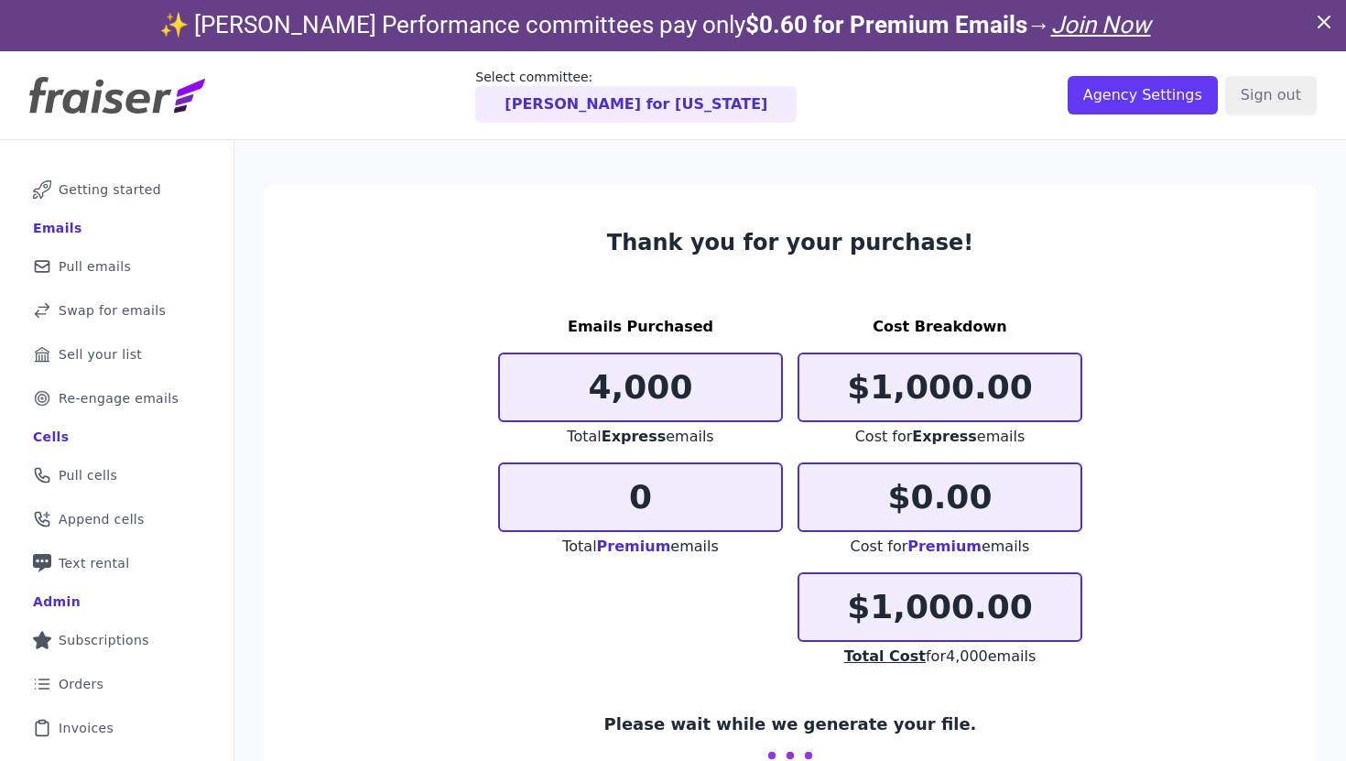
scroll to position [89, 0]
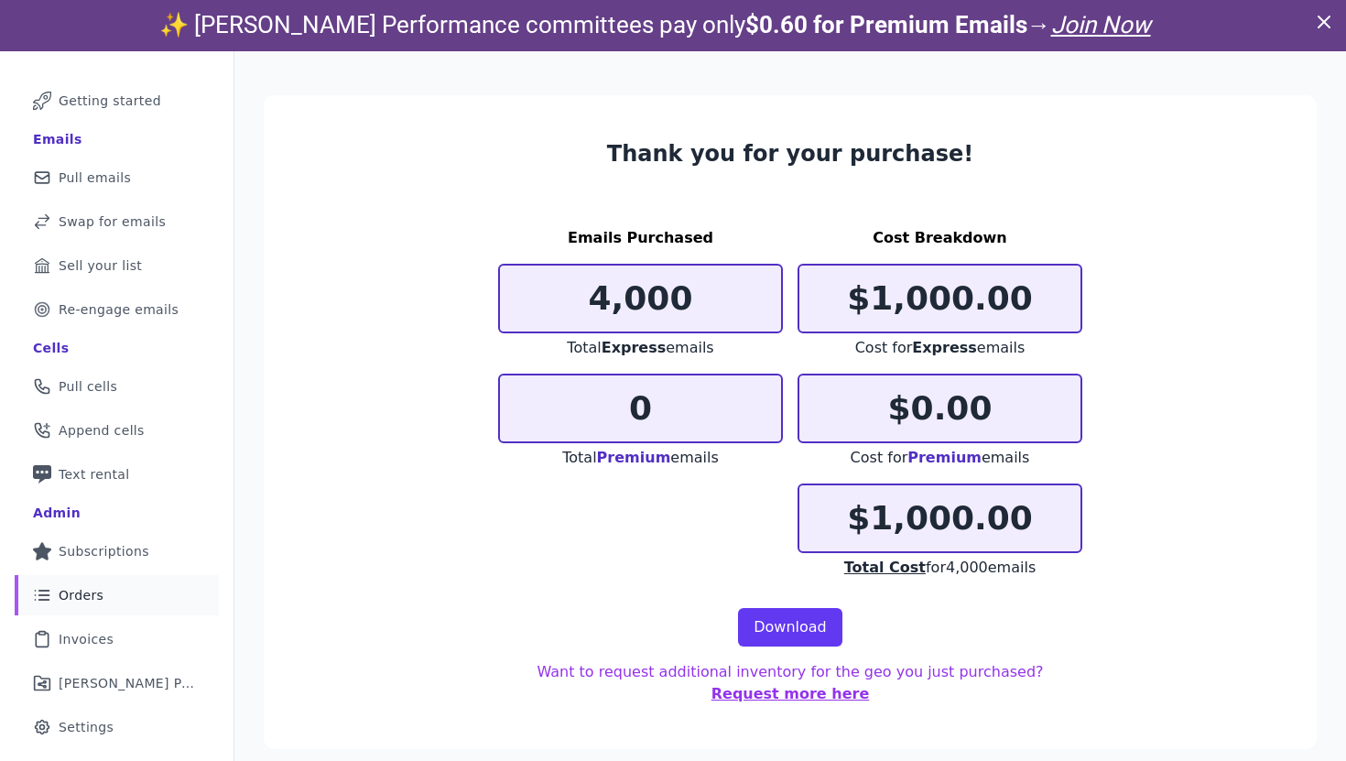
click at [147, 589] on link "List Icon Outline of bulleted list Orders" at bounding box center [117, 595] width 204 height 40
